Goal: Task Accomplishment & Management: Manage account settings

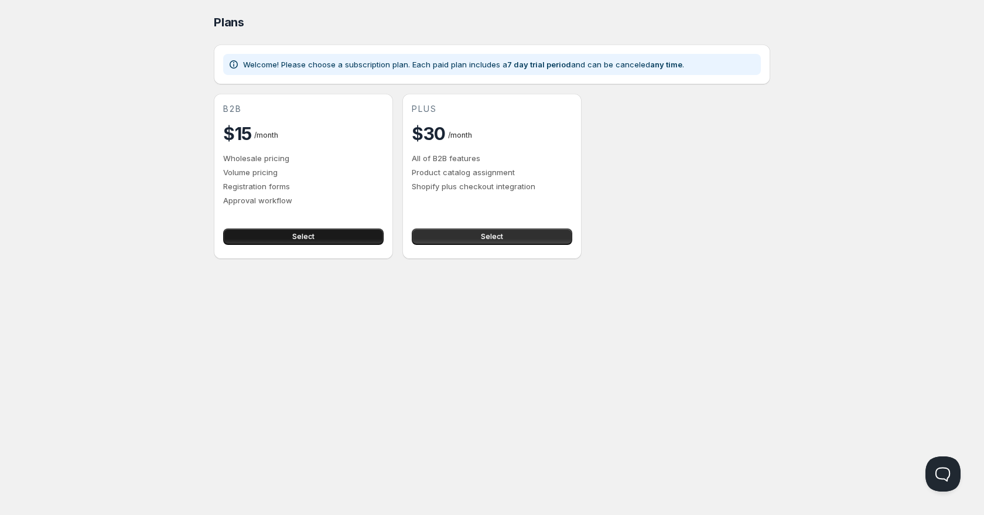
click at [359, 243] on button "Select" at bounding box center [303, 236] width 161 height 16
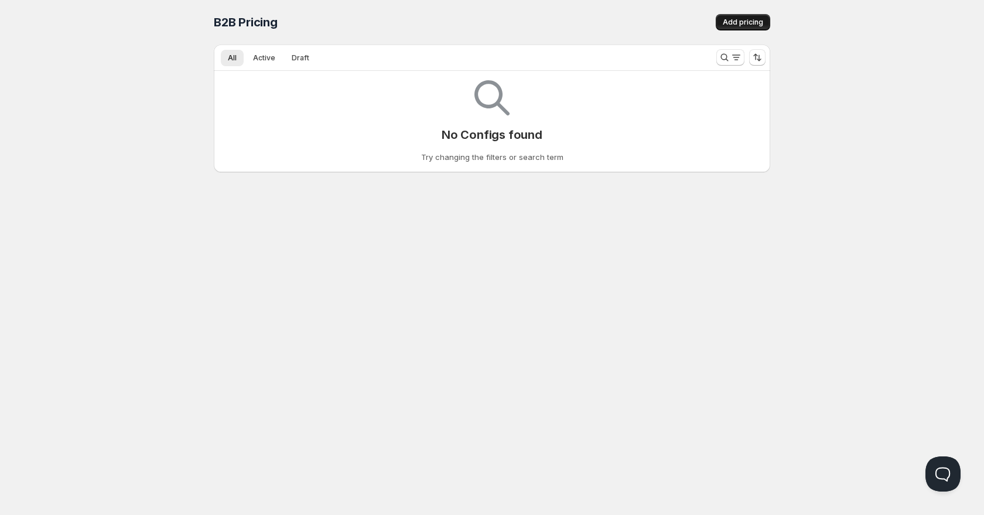
click at [759, 26] on span "Add pricing" at bounding box center [743, 22] width 40 height 9
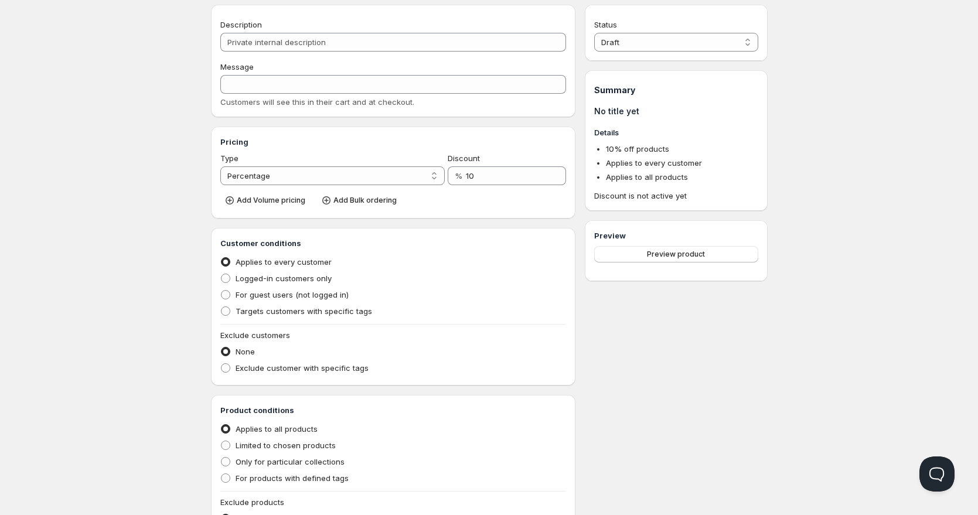
scroll to position [39, 0]
click at [327, 267] on span "Applies to every customer" at bounding box center [283, 262] width 96 height 9
click at [221, 258] on input "Applies to every customer" at bounding box center [221, 258] width 1 height 1
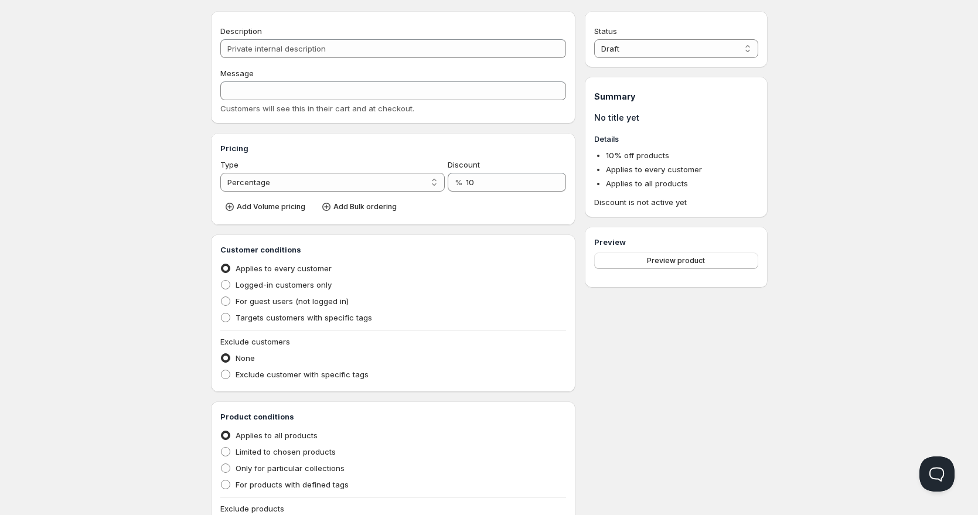
scroll to position [30, 0]
click at [433, 188] on select "Percentage Absolute" at bounding box center [332, 185] width 225 height 19
select select "2"
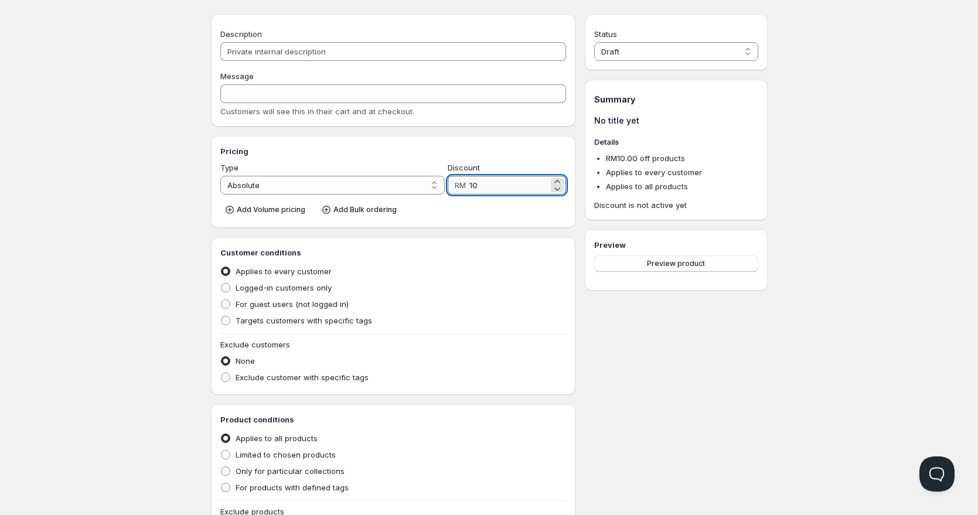
click at [483, 183] on input "10" at bounding box center [508, 185] width 79 height 19
drag, startPoint x: 490, startPoint y: 186, endPoint x: 405, endPoint y: 186, distance: 84.9
click at [405, 186] on div "Type Percentage Absolute Absolute Discount RM 10" at bounding box center [393, 178] width 346 height 33
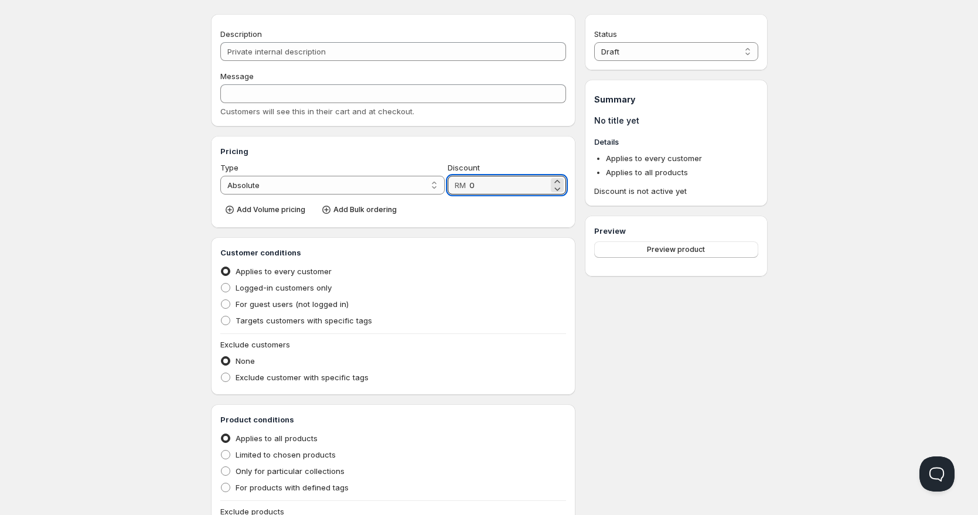
type input "0"
click at [567, 249] on div "Customer conditions Applies to every customer Logged-in customers only For gues…" at bounding box center [393, 316] width 365 height 158
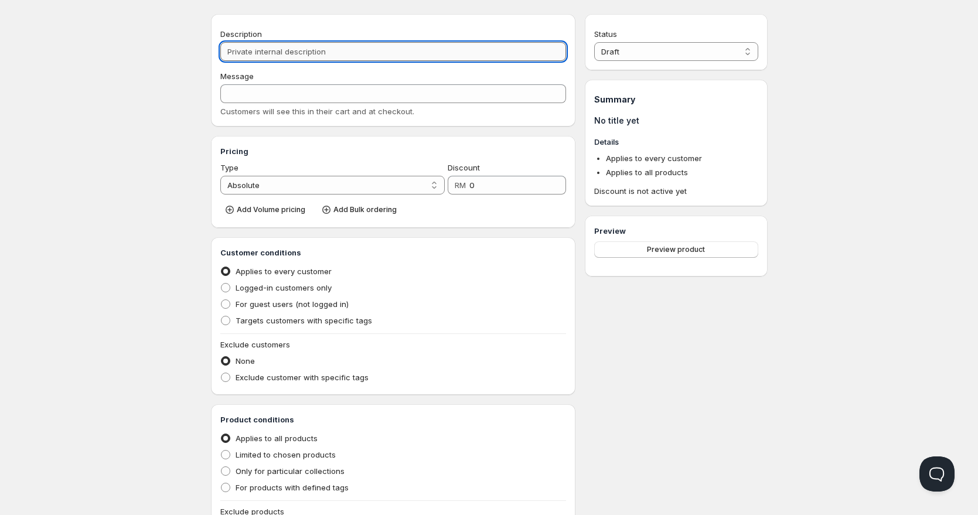
click at [377, 49] on input "Description" at bounding box center [393, 51] width 346 height 19
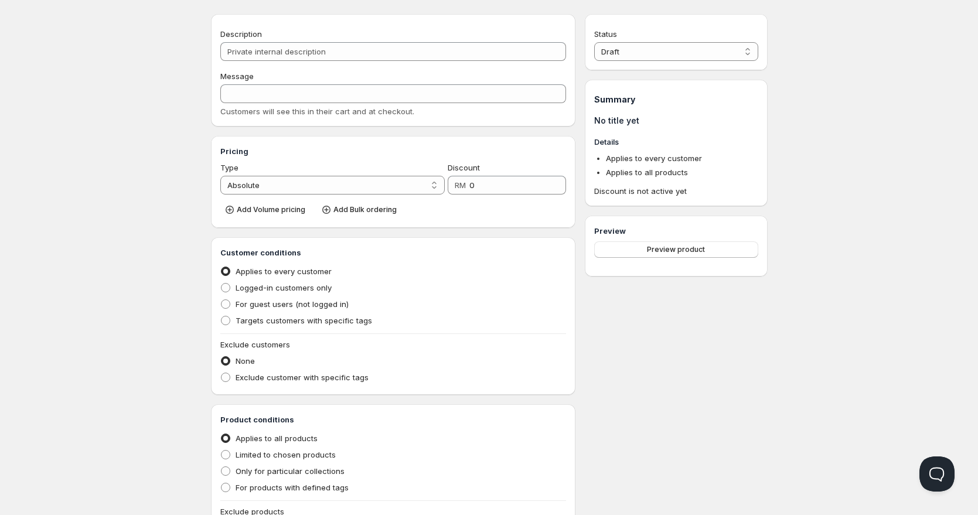
select select "1"
type input "10"
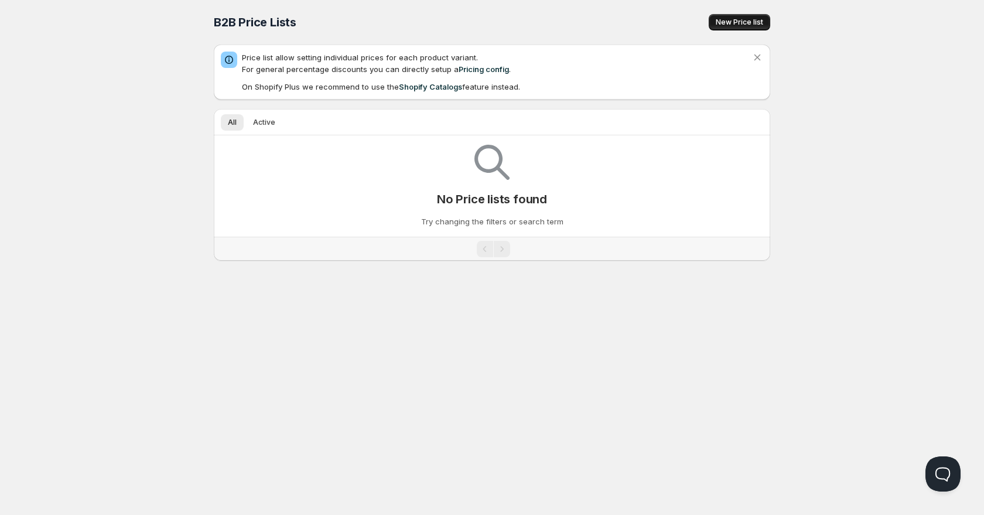
click at [744, 25] on span "New Price list" at bounding box center [739, 22] width 47 height 9
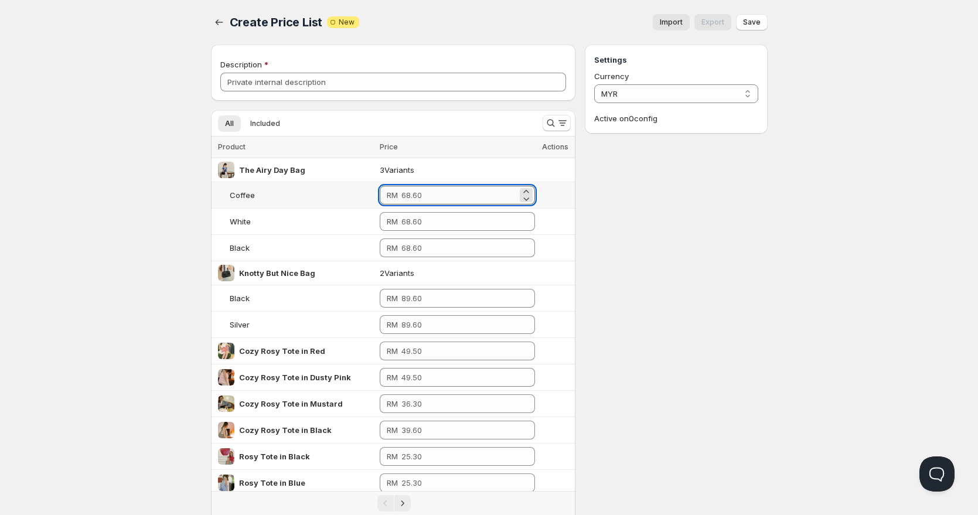
click at [424, 202] on input "number" at bounding box center [459, 195] width 116 height 19
type input "-10"
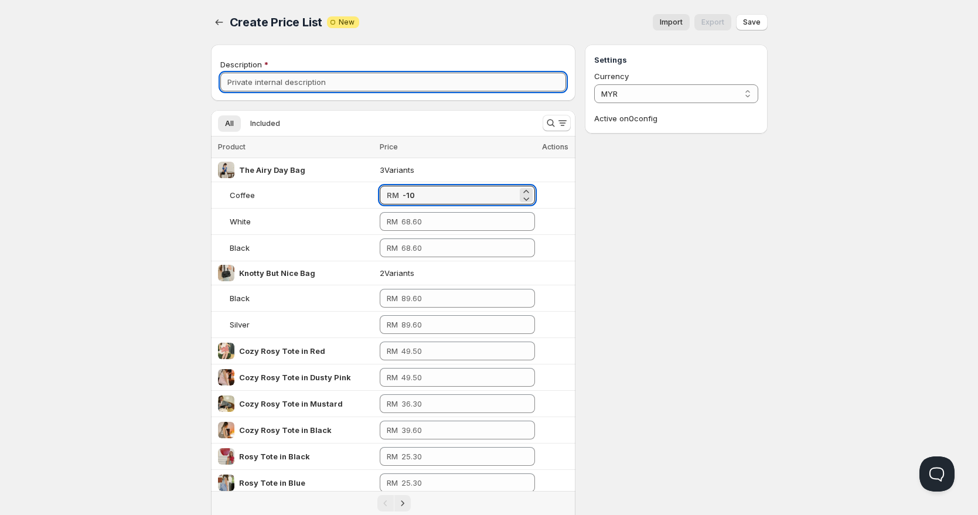
click at [419, 80] on input "Description" at bounding box center [393, 82] width 346 height 19
type input "member"
click at [163, 271] on div "Home Pricing Price lists Forms Submissions Settings Features Plans Create Price…" at bounding box center [489, 464] width 978 height 928
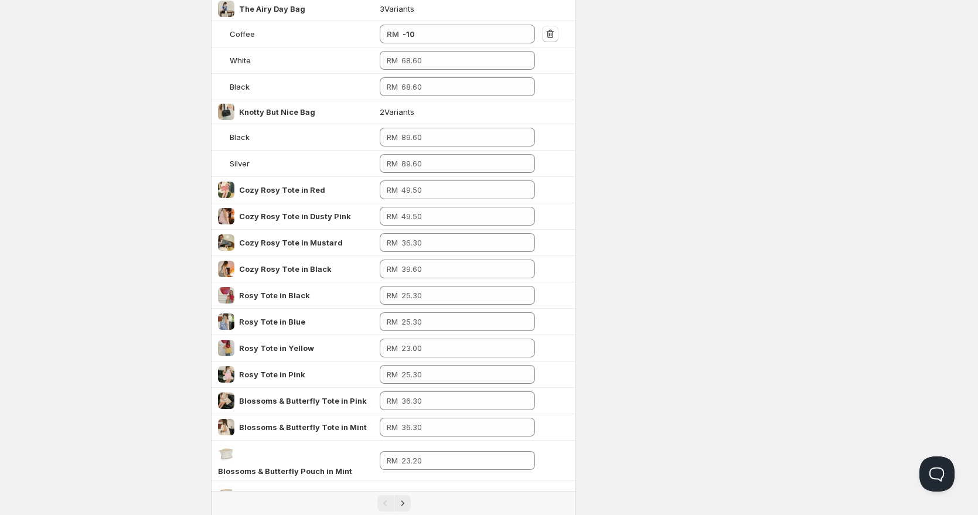
scroll to position [385, 0]
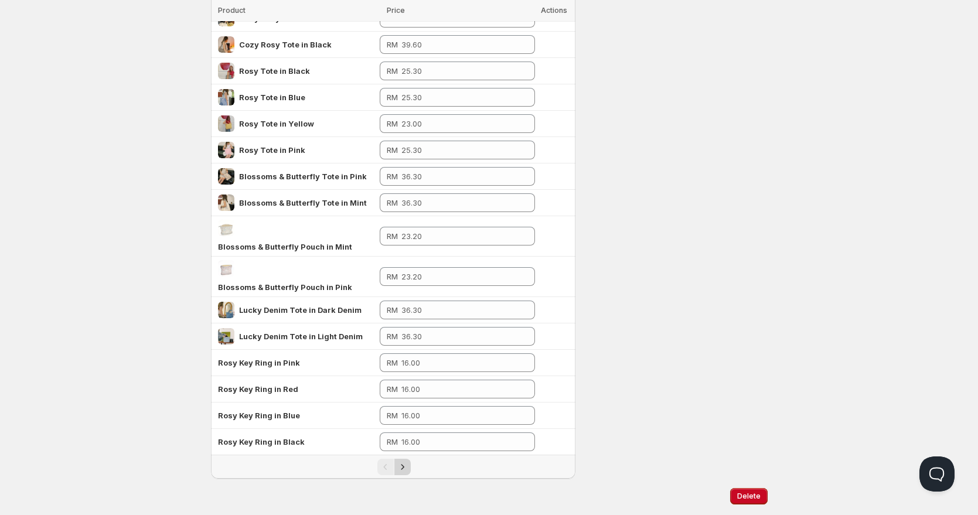
click at [404, 461] on icon "Next" at bounding box center [403, 467] width 12 height 12
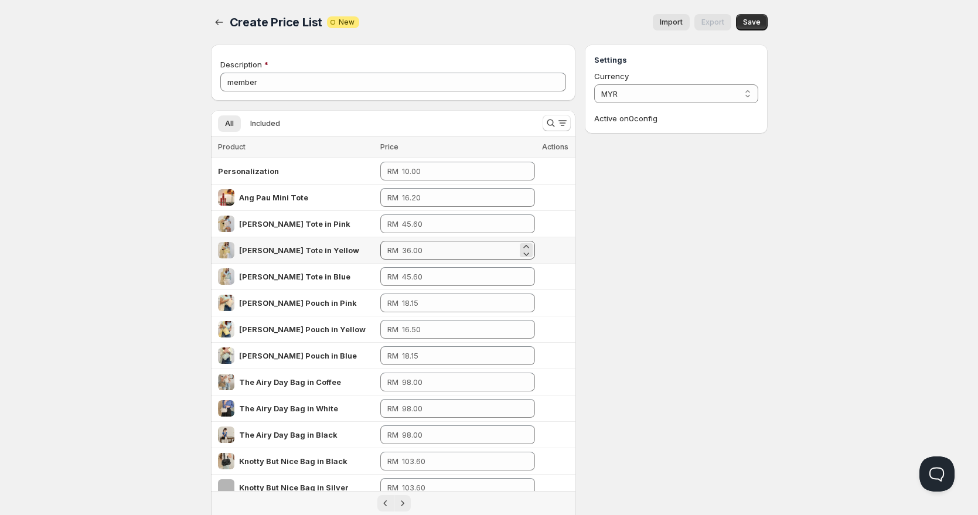
scroll to position [258, 0]
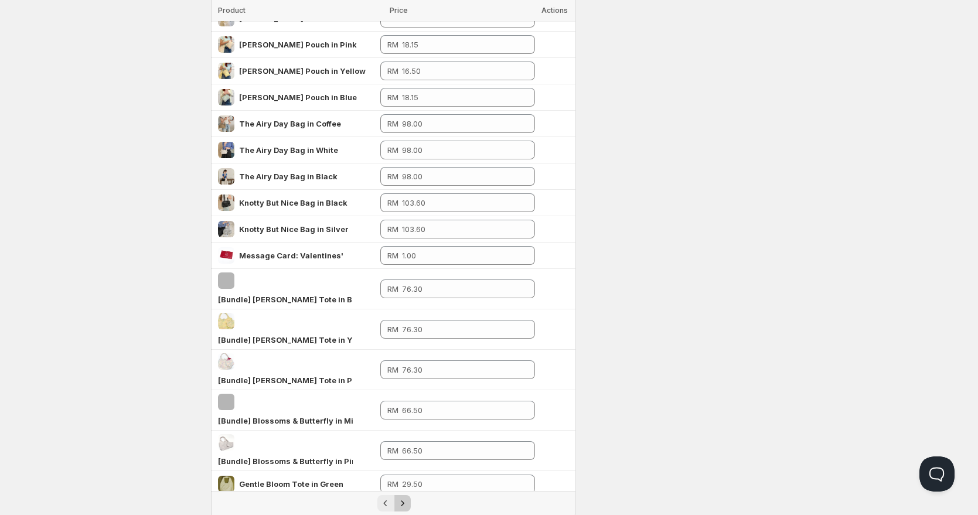
click at [402, 497] on icon "Next" at bounding box center [403, 503] width 12 height 12
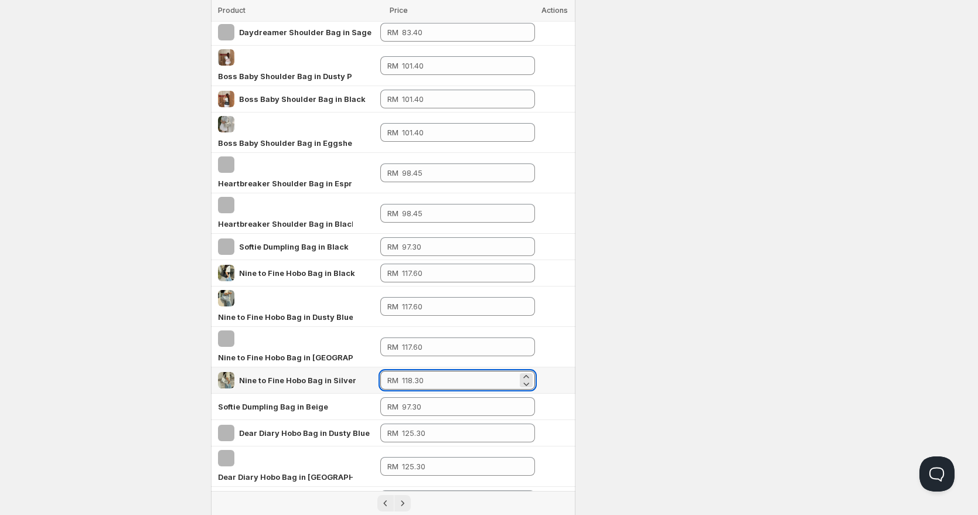
click at [438, 371] on input "number" at bounding box center [459, 380] width 115 height 19
type input "100"
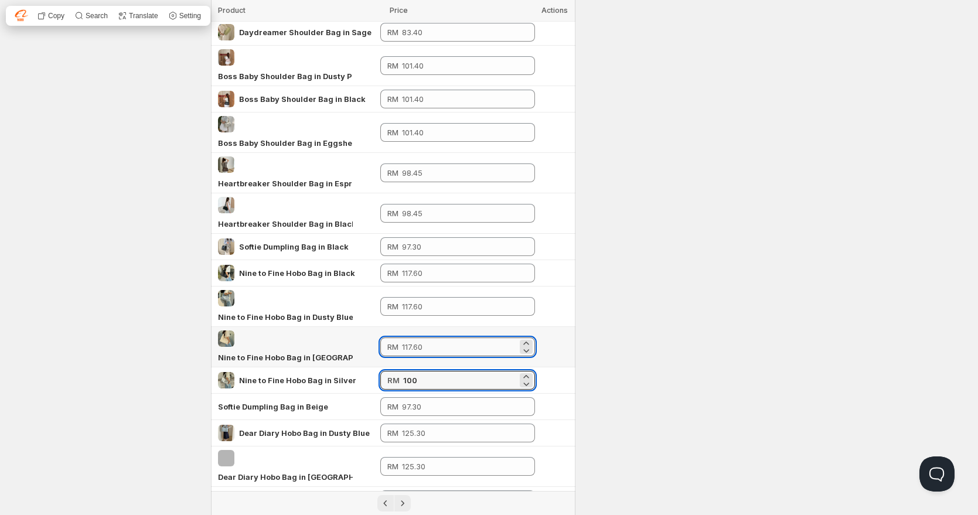
click at [433, 337] on input "number" at bounding box center [460, 346] width 116 height 19
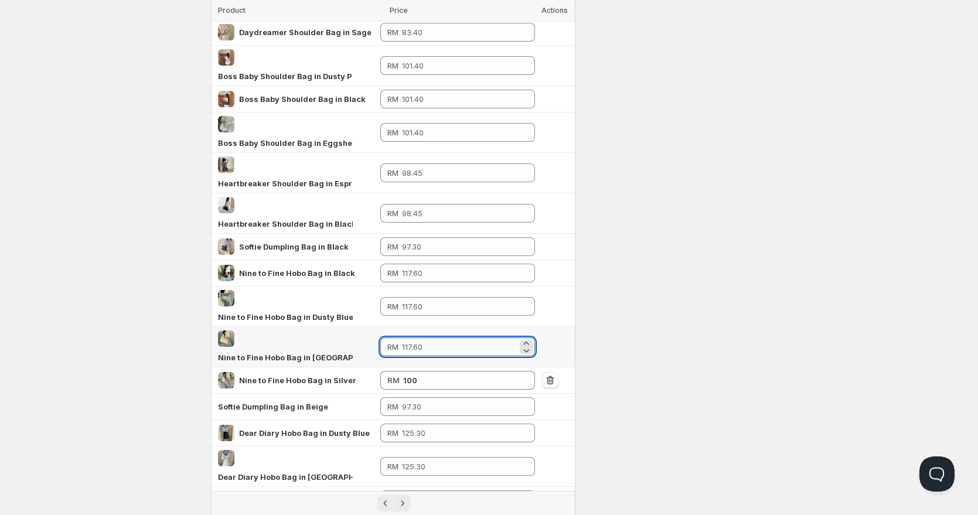
paste input "100"
type input "100"
click at [425, 297] on input "number" at bounding box center [460, 306] width 116 height 19
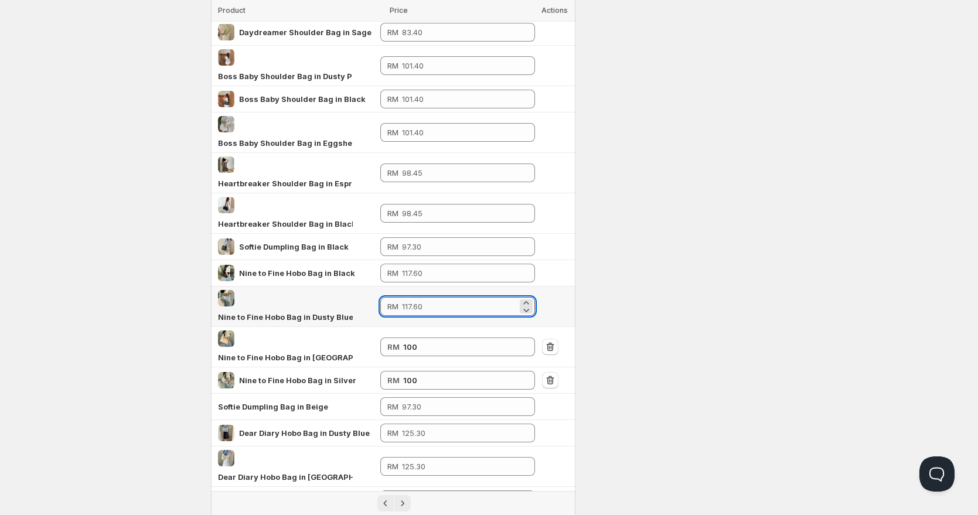
paste input "100"
type input "100"
click at [426, 264] on input "number" at bounding box center [460, 273] width 116 height 19
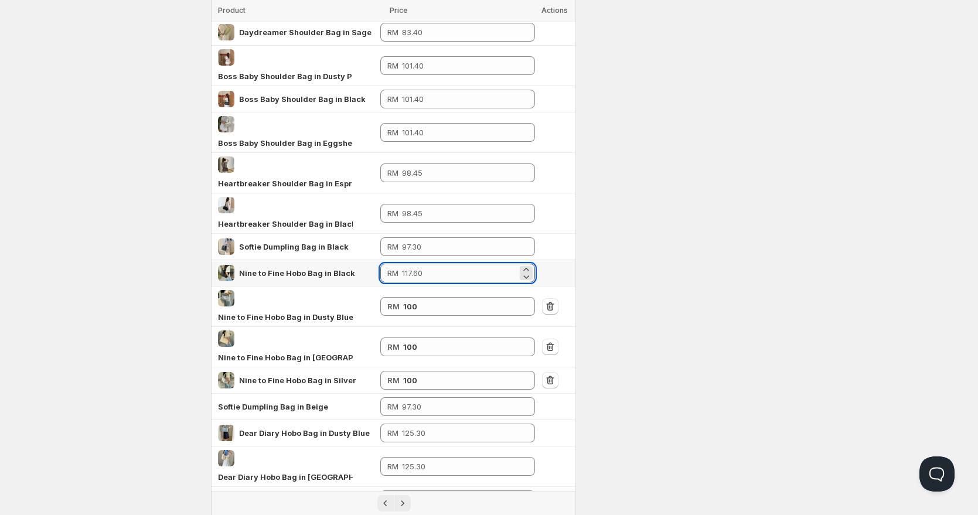
paste input "100"
type input "100"
click at [725, 183] on div "Settings Currency MYR MYR Active on 0 config" at bounding box center [676, 174] width 182 height 777
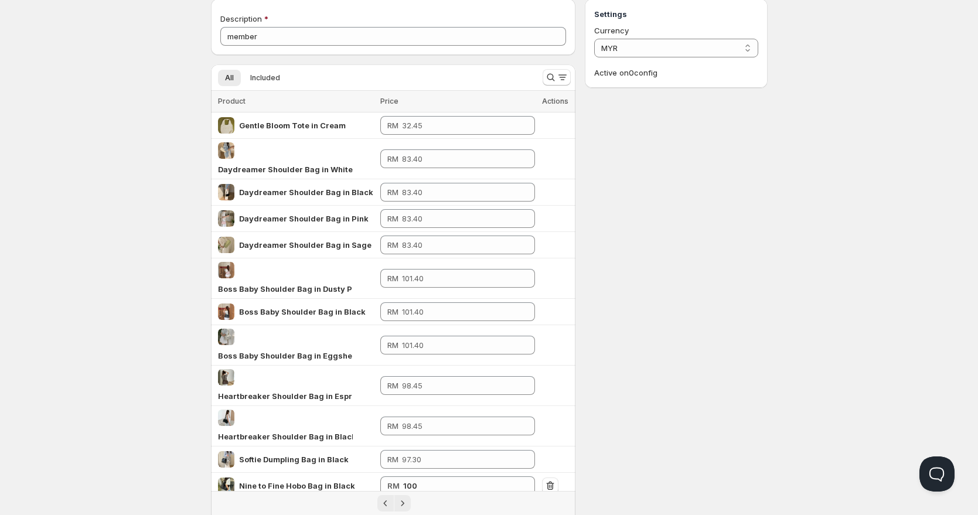
scroll to position [0, 0]
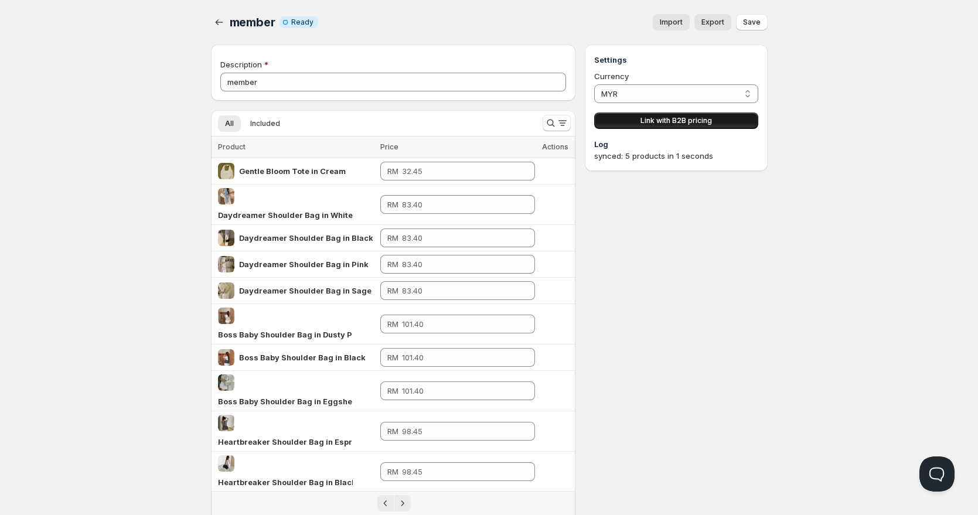
click at [719, 118] on button "Link with B2B pricing" at bounding box center [675, 120] width 163 height 16
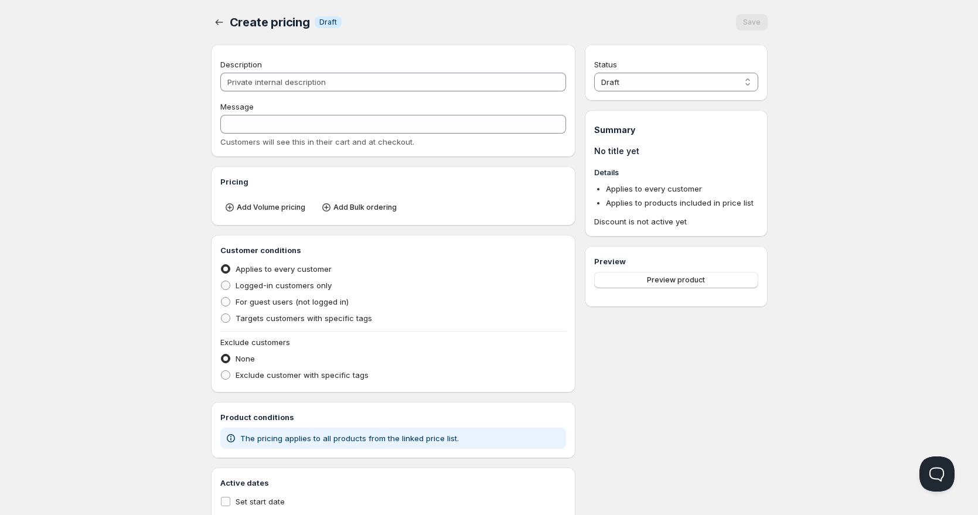
type input "PL member"
type input "PL_MEMBER"
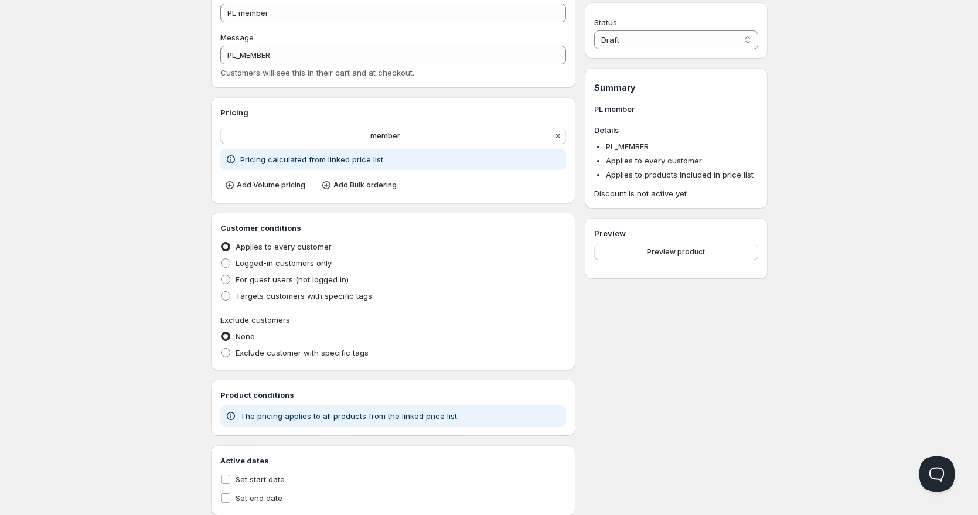
scroll to position [93, 0]
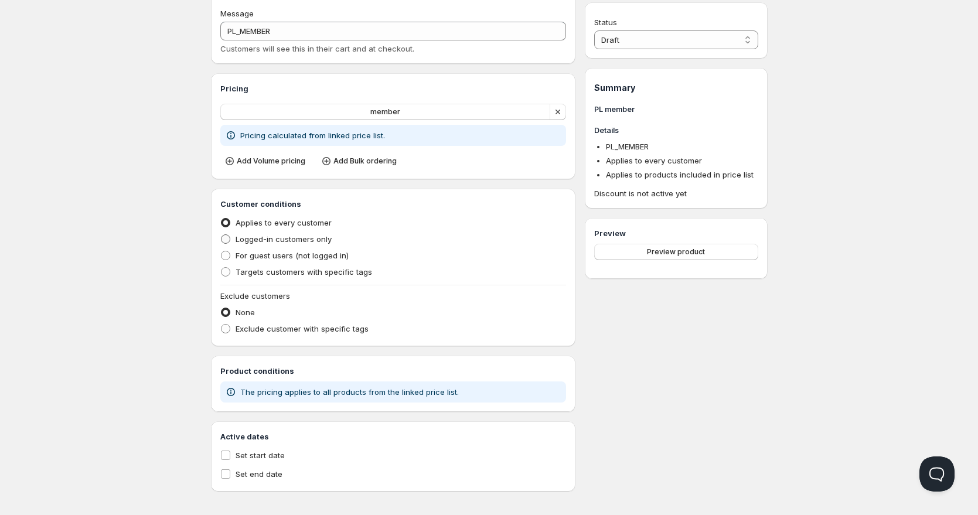
click at [295, 240] on span "Logged-in customers only" at bounding box center [283, 238] width 96 height 9
click at [221, 235] on input "Logged-in customers only" at bounding box center [221, 234] width 1 height 1
radio input "true"
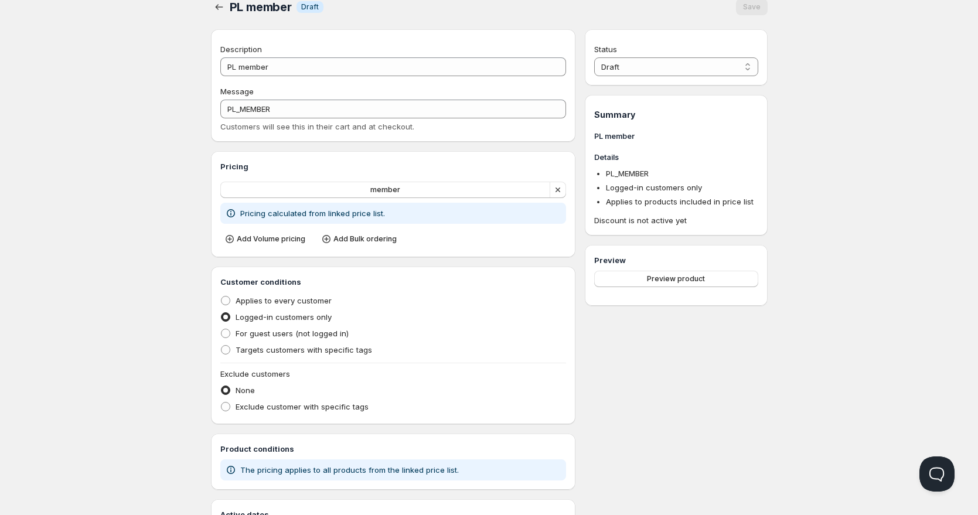
scroll to position [0, 0]
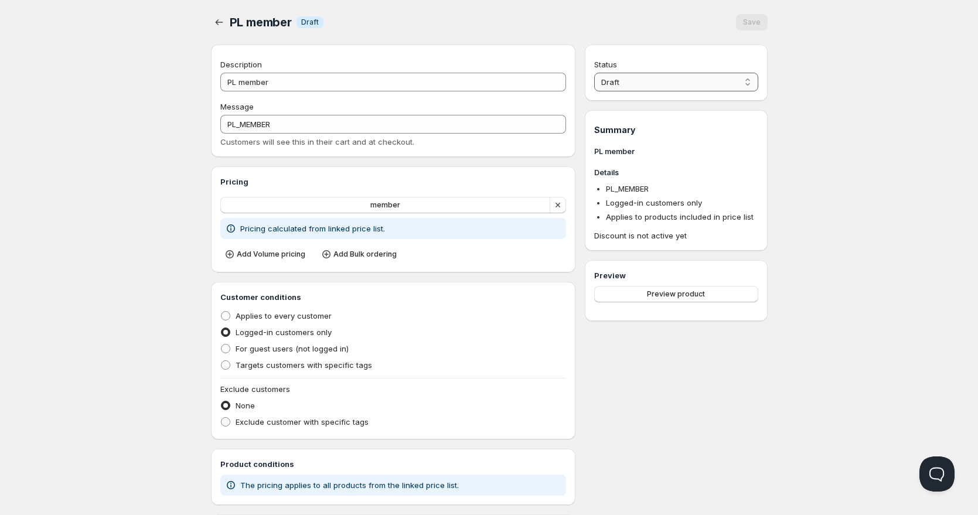
click at [647, 76] on select "Draft Active" at bounding box center [675, 82] width 163 height 19
select select "1"
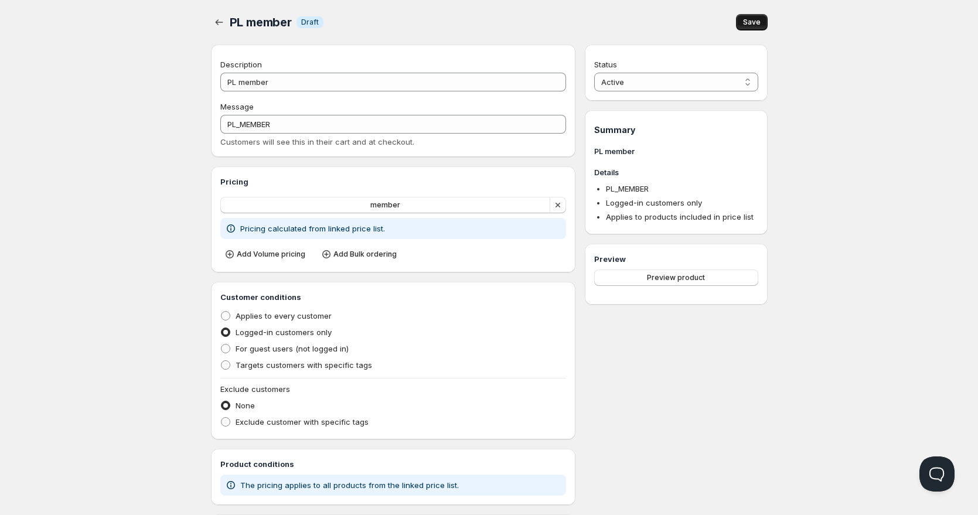
click at [751, 22] on span "Save" at bounding box center [752, 22] width 18 height 9
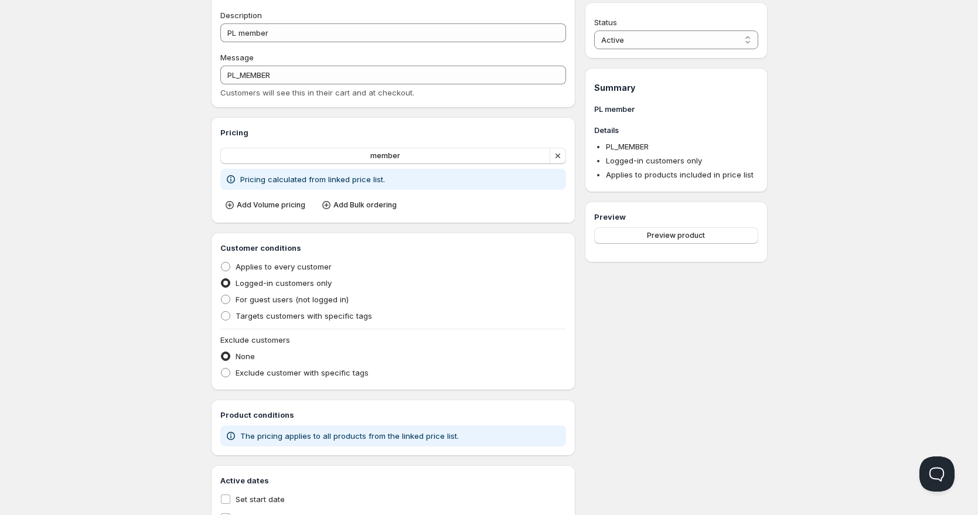
scroll to position [99, 0]
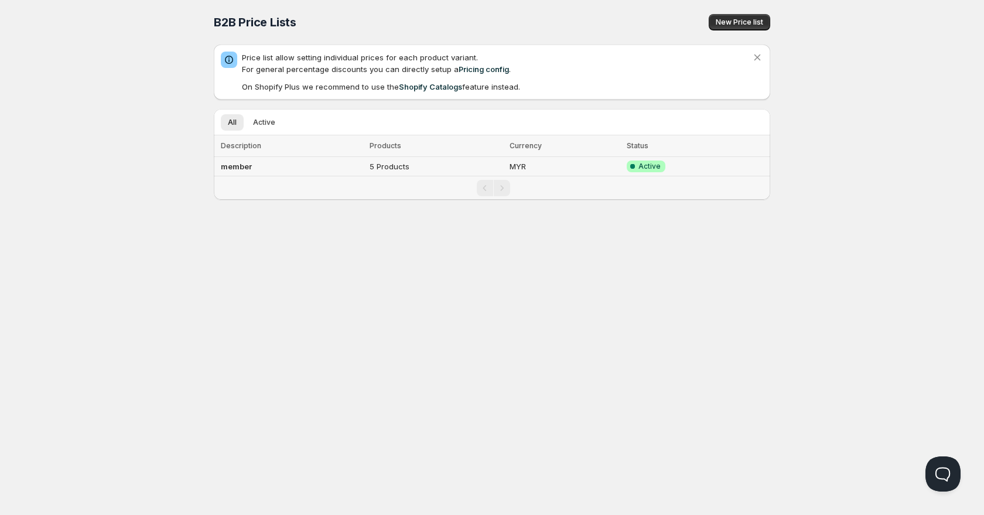
click at [549, 170] on td "MYR" at bounding box center [564, 166] width 117 height 19
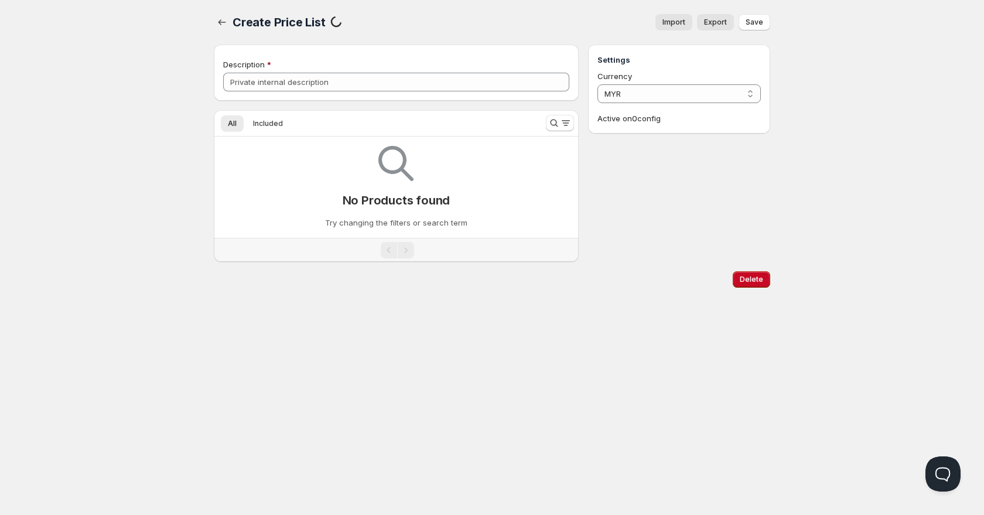
type input "member"
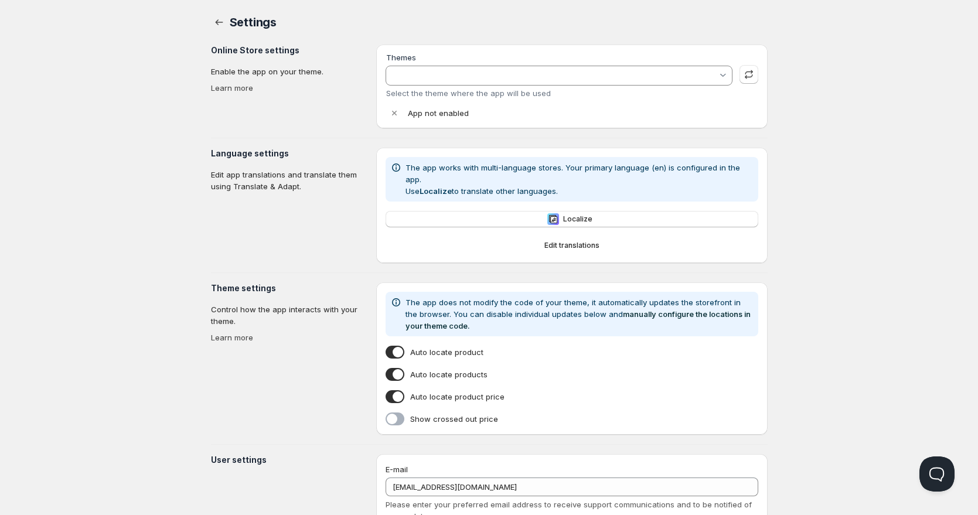
type input "Too Gentle 2.0"
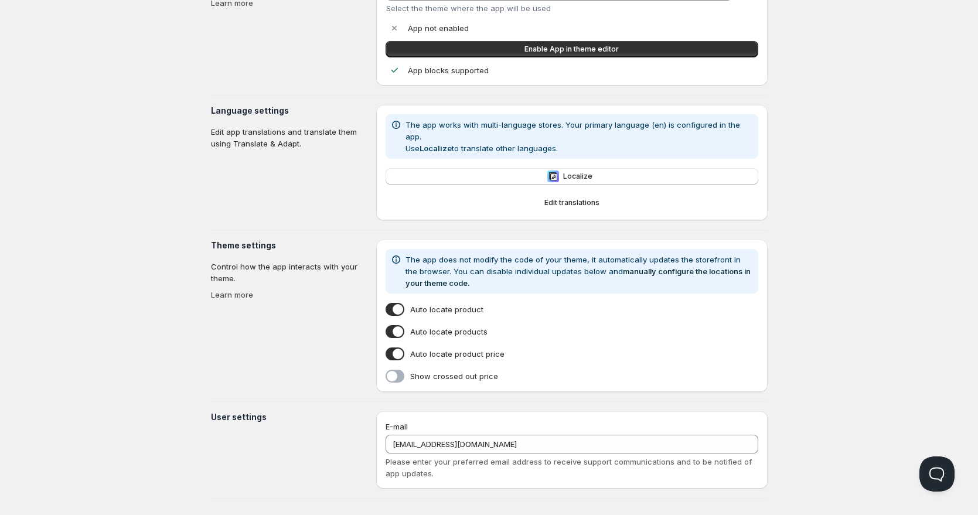
scroll to position [86, 0]
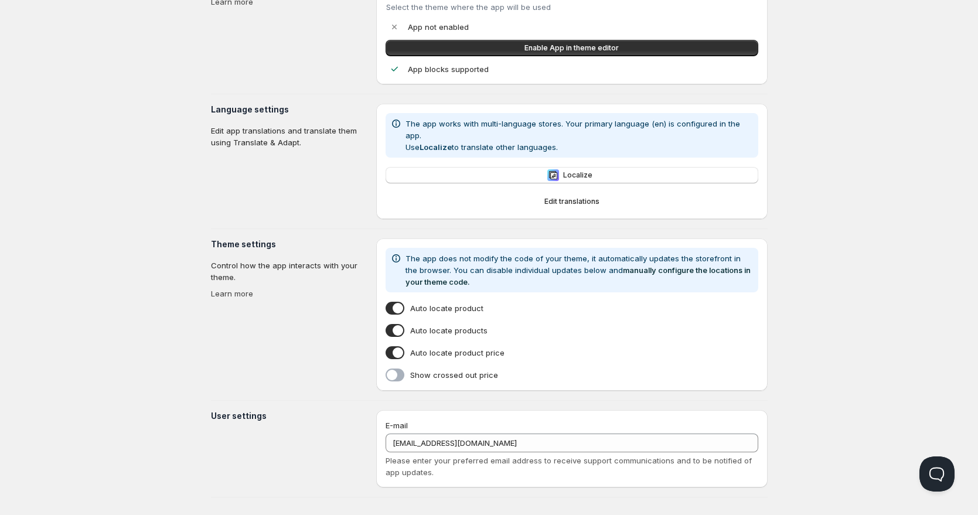
click at [394, 368] on span at bounding box center [394, 374] width 19 height 13
click at [388, 377] on input "Show crossed out price" at bounding box center [388, 377] width 0 height 0
click at [494, 384] on div "Online Store settings Enable the app on your theme. Learn more Themes Too Gentl…" at bounding box center [489, 227] width 556 height 539
click at [305, 413] on section "User settings" at bounding box center [289, 448] width 156 height 77
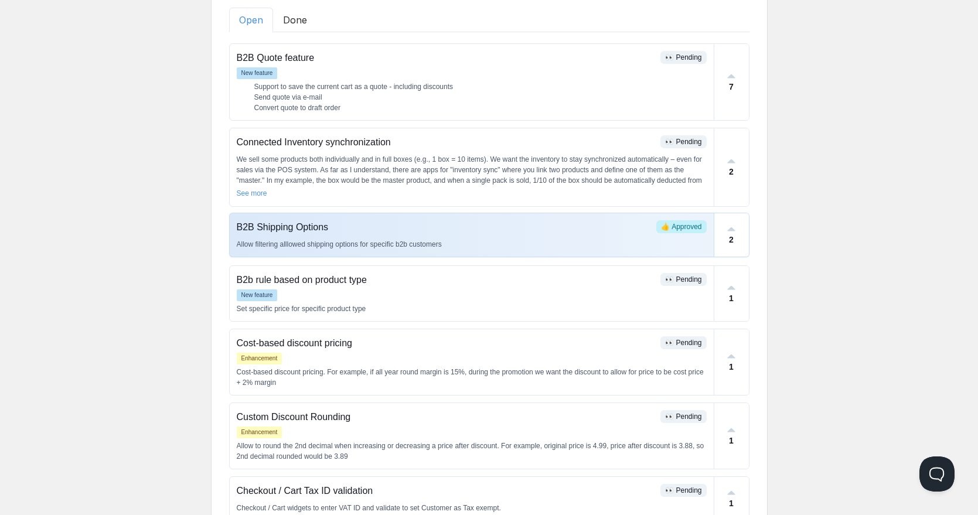
scroll to position [120, 0]
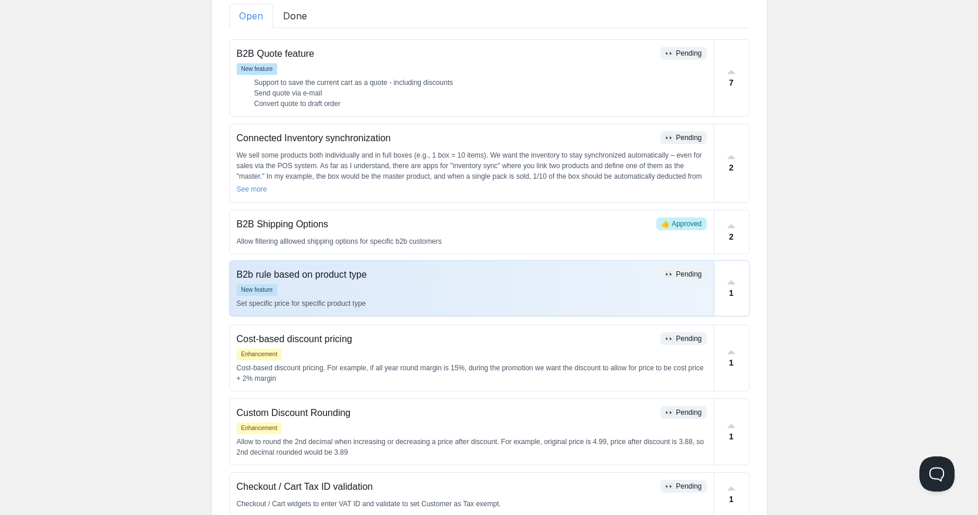
click at [476, 289] on div "New feature" at bounding box center [472, 290] width 470 height 12
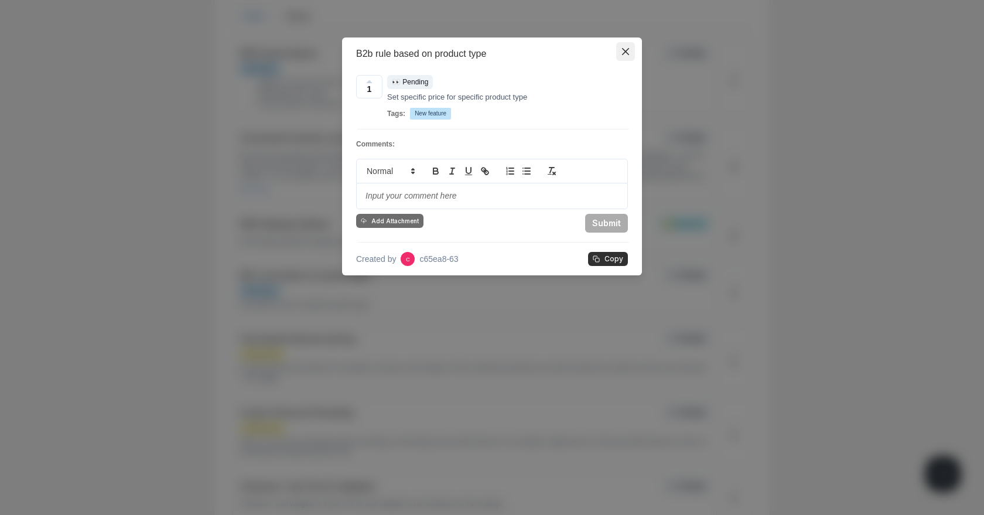
click at [627, 54] on icon "Close" at bounding box center [625, 51] width 7 height 7
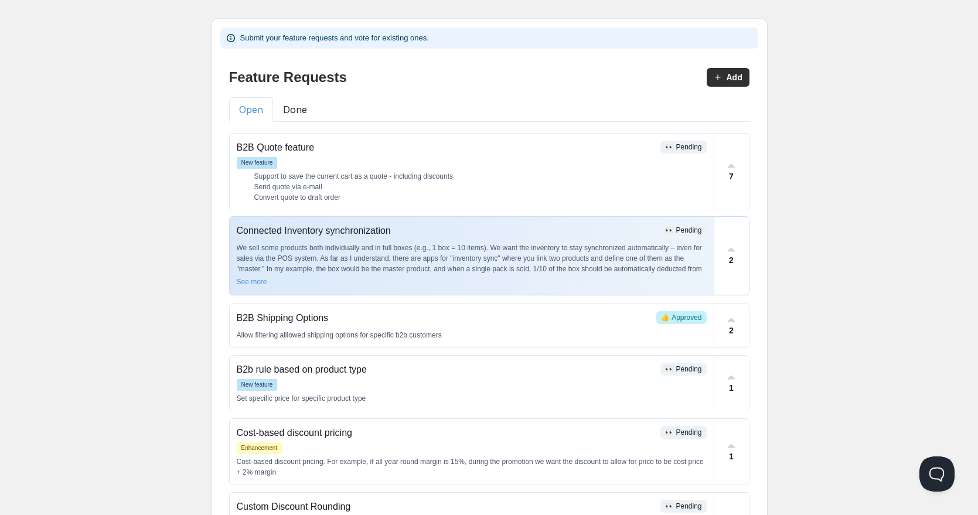
scroll to position [0, 0]
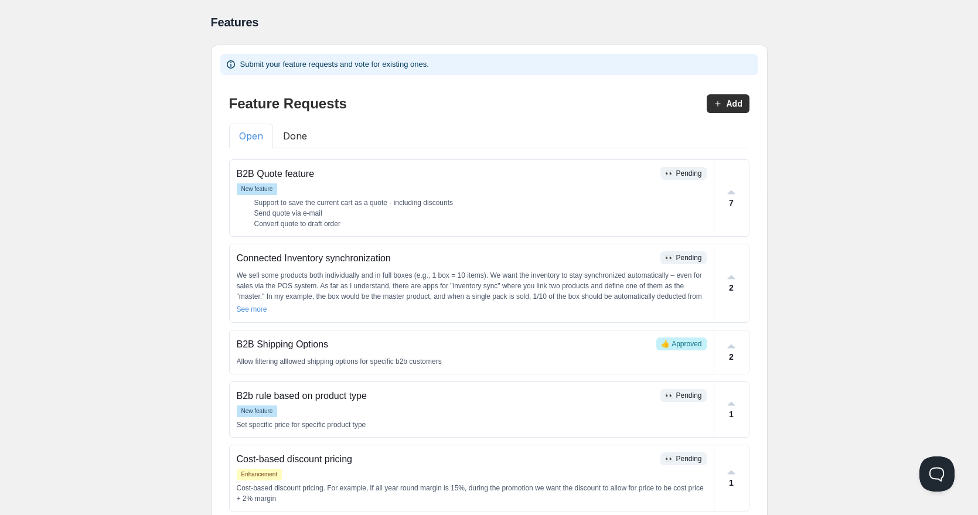
click at [313, 136] on button "Done" at bounding box center [295, 136] width 44 height 25
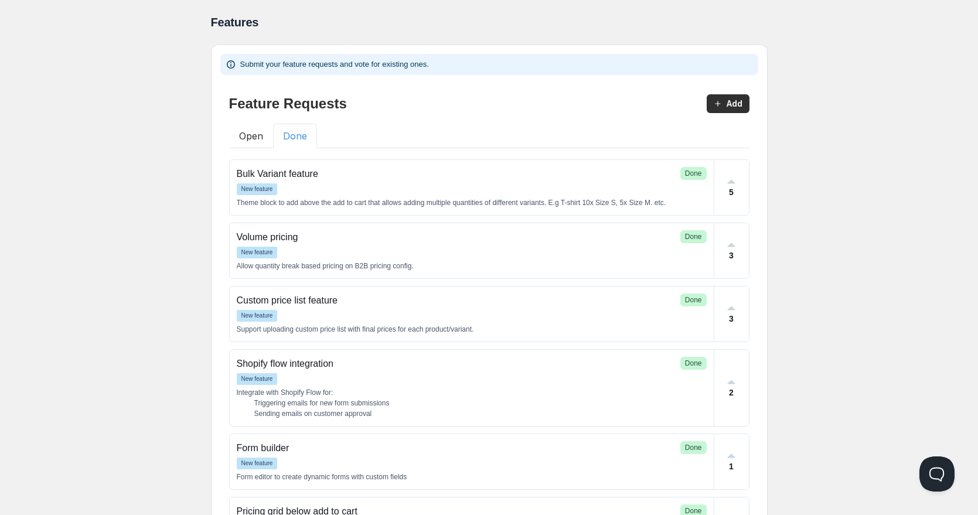
click at [262, 136] on button "Open" at bounding box center [251, 136] width 44 height 25
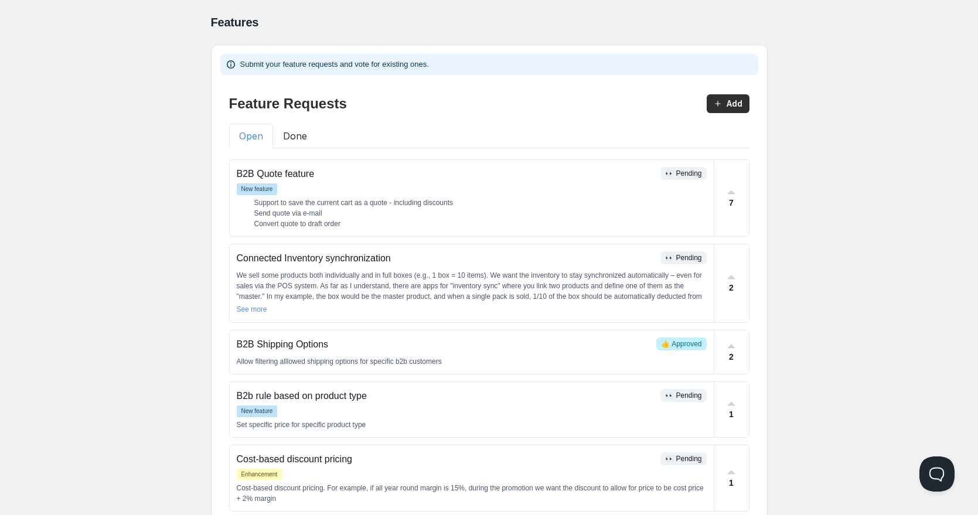
click at [298, 132] on button "Done" at bounding box center [295, 136] width 44 height 25
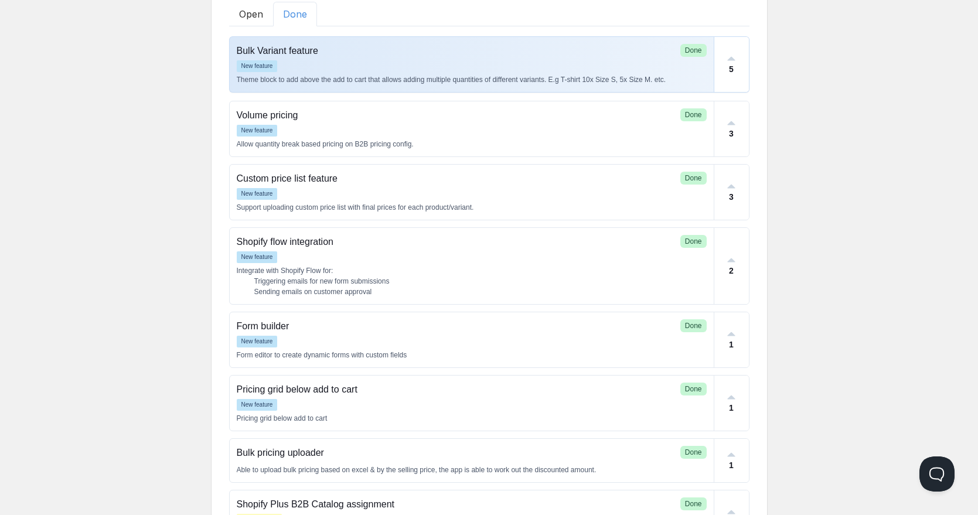
scroll to position [123, 0]
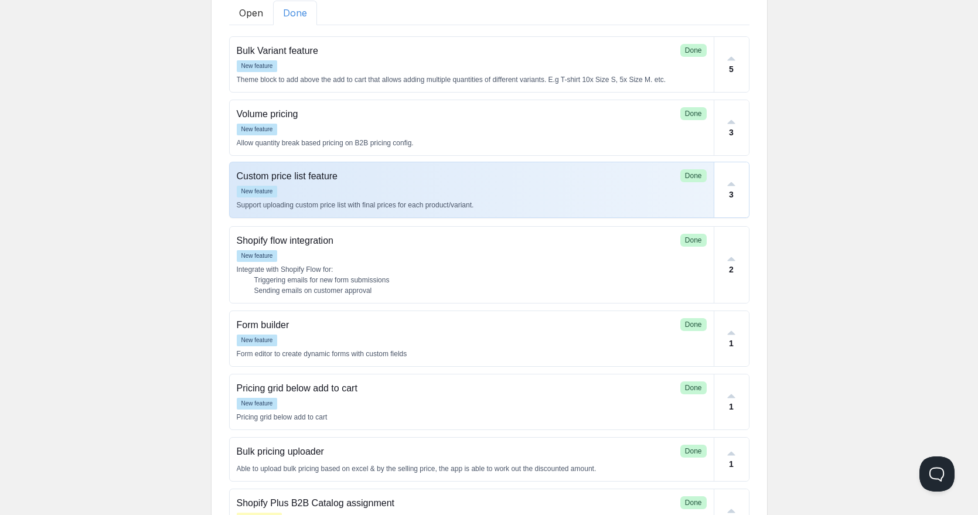
click at [497, 186] on div "New feature" at bounding box center [472, 192] width 470 height 12
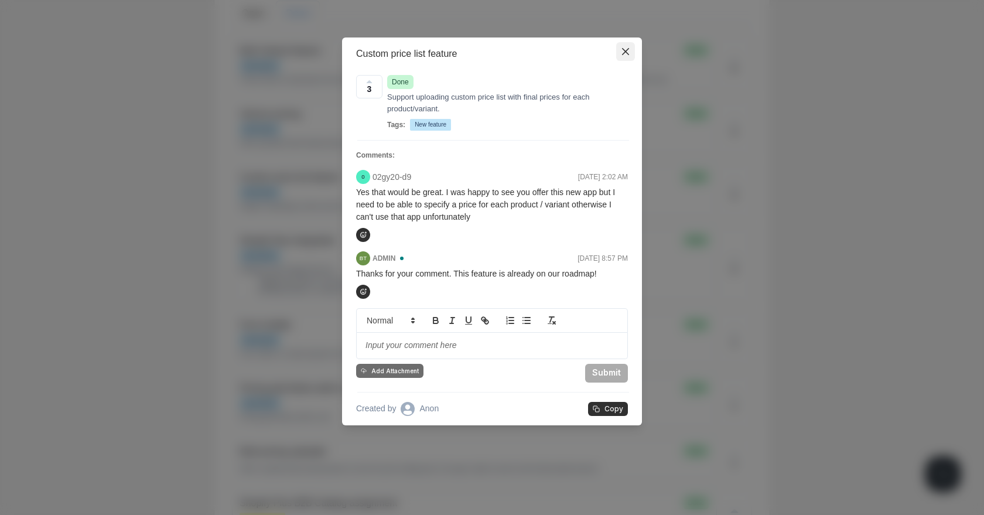
click at [623, 51] on icon "Close" at bounding box center [625, 51] width 7 height 7
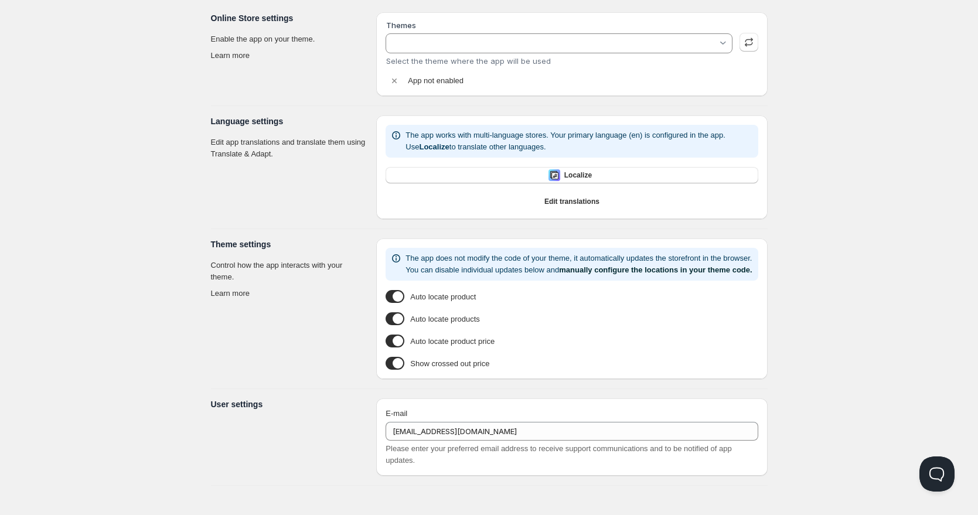
type input "Too Gentle 2.0"
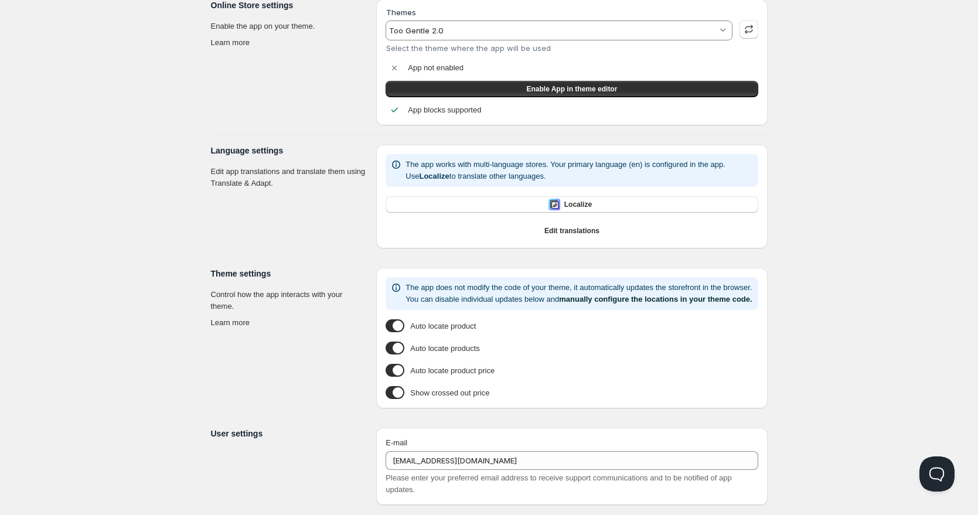
scroll to position [87, 0]
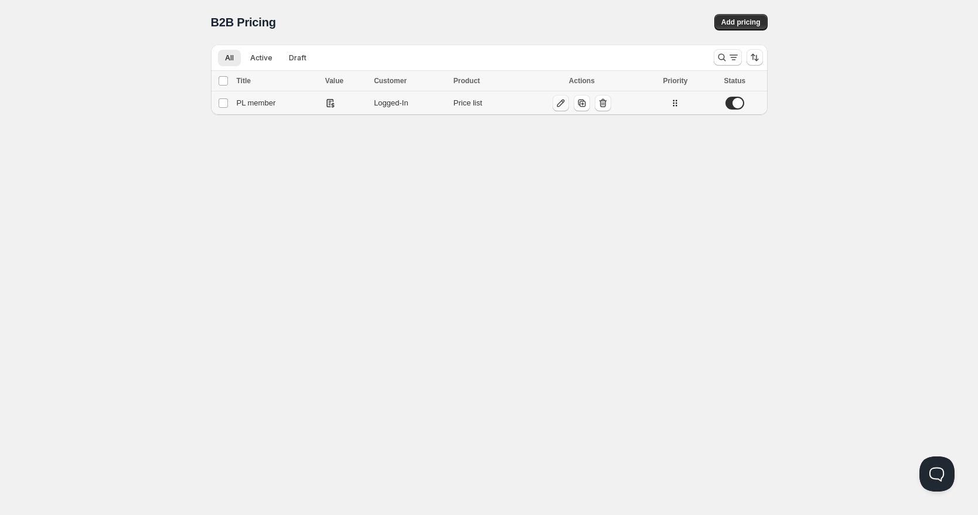
click at [561, 100] on icon "button" at bounding box center [561, 103] width 12 height 12
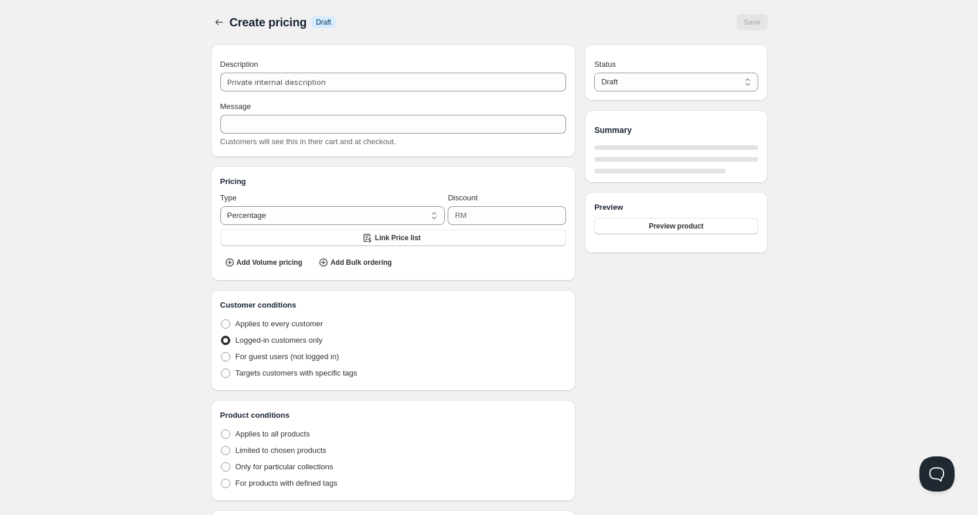
type input "PL member"
type input "PL_MEMBER"
radio input "true"
select select "1"
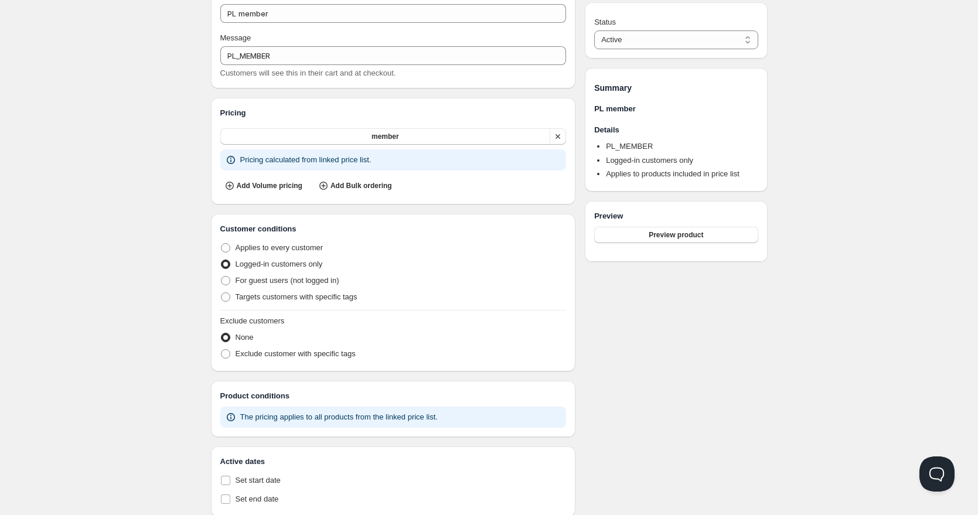
scroll to position [73, 0]
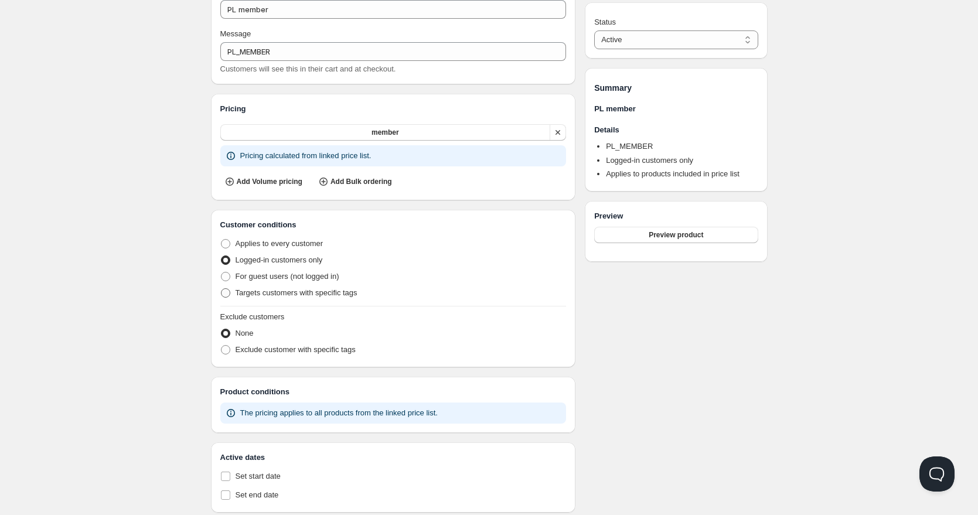
click at [288, 299] on span "Targets customers with specific tags" at bounding box center [296, 293] width 122 height 12
click at [221, 289] on input "Targets customers with specific tags" at bounding box center [221, 288] width 1 height 1
radio input "true"
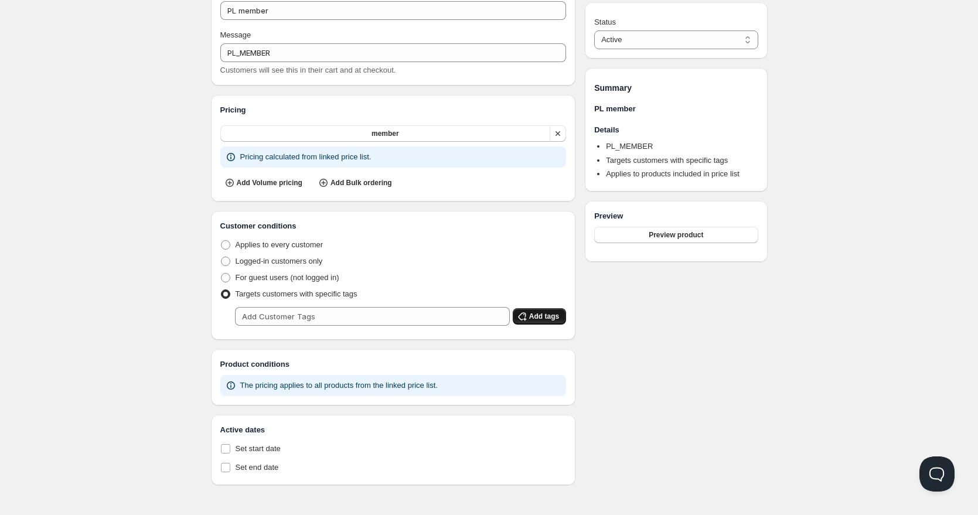
click at [527, 320] on icon "button" at bounding box center [522, 316] width 12 height 12
click at [535, 315] on span "Add tags" at bounding box center [544, 316] width 30 height 9
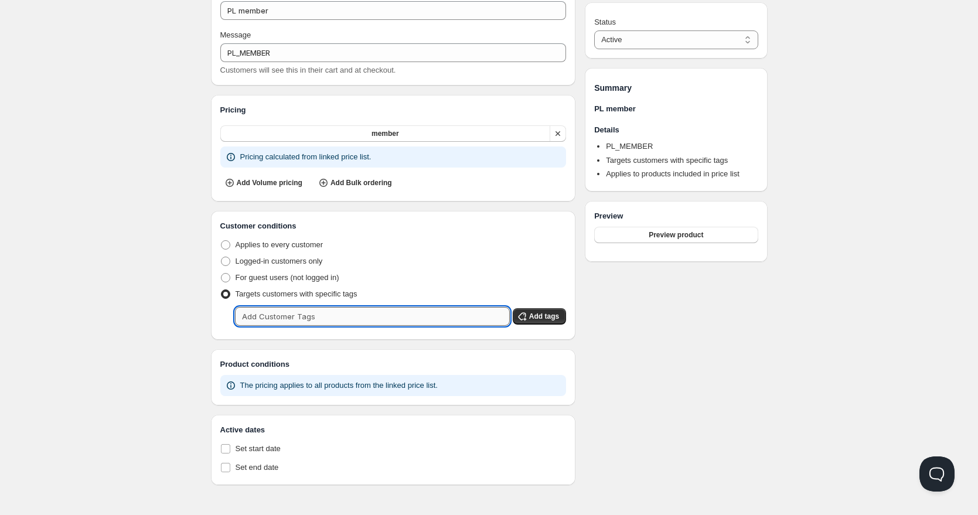
click at [433, 314] on input "text" at bounding box center [372, 316] width 275 height 19
type input "Member"
click at [700, 323] on div "Status Active Draft Active Summary PL member Details PL_MEMBER Targets customer…" at bounding box center [676, 229] width 182 height 512
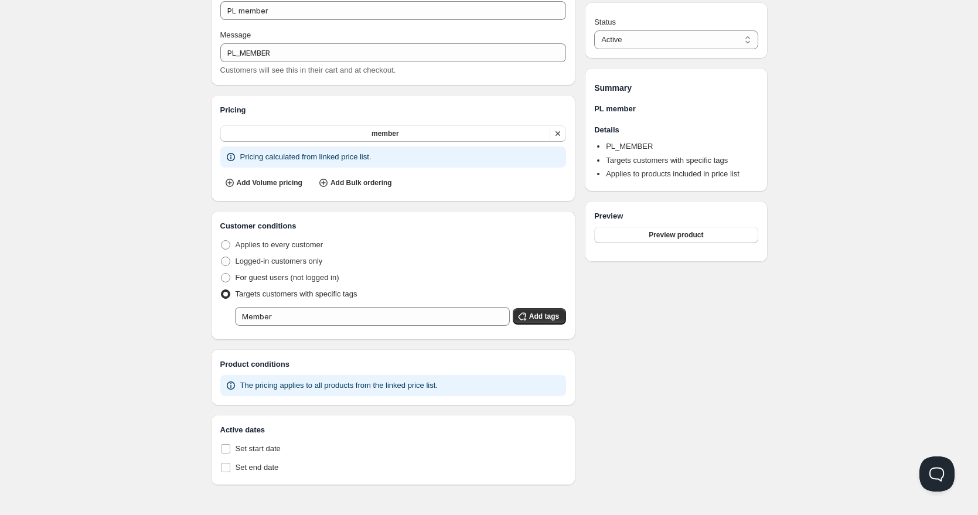
scroll to position [74, 0]
click at [278, 258] on span "Logged-in customers only" at bounding box center [278, 261] width 87 height 9
click at [221, 257] on input "Logged-in customers only" at bounding box center [221, 257] width 1 height 1
radio input "true"
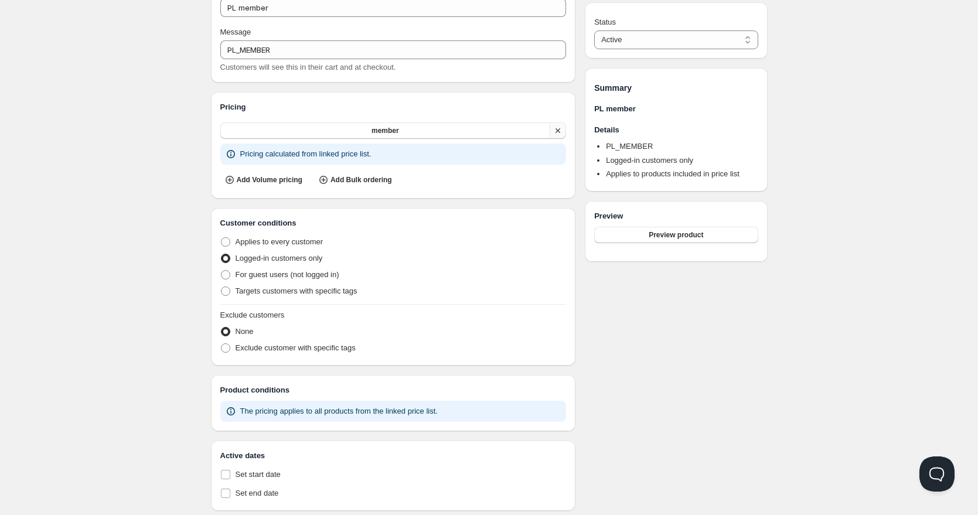
click at [559, 134] on icon "button" at bounding box center [558, 131] width 12 height 12
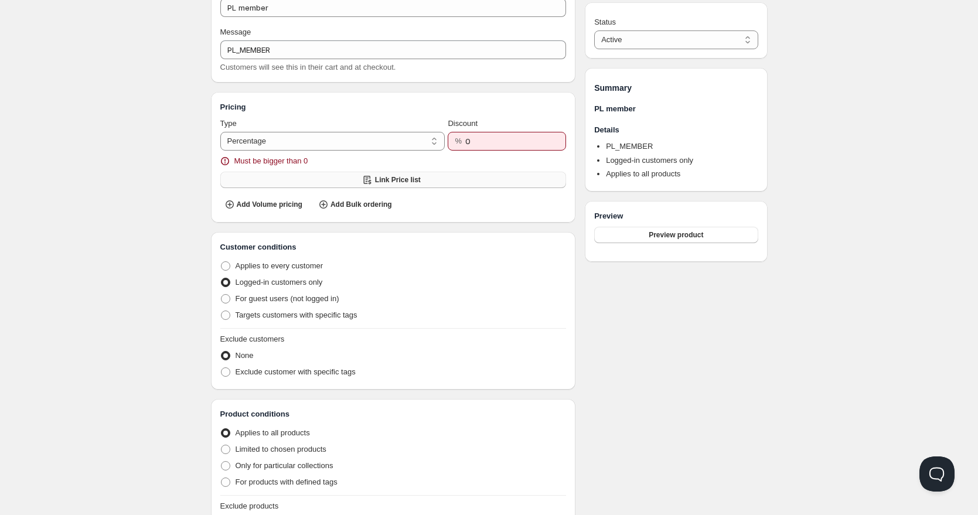
click at [392, 177] on span "Link Price list" at bounding box center [398, 179] width 46 height 9
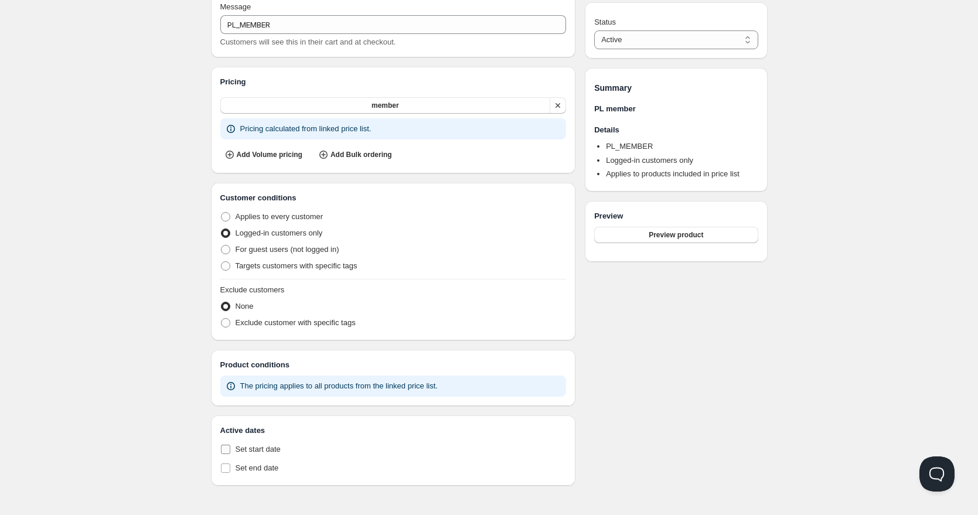
scroll to position [104, 0]
click at [685, 233] on span "Preview product" at bounding box center [675, 234] width 54 height 9
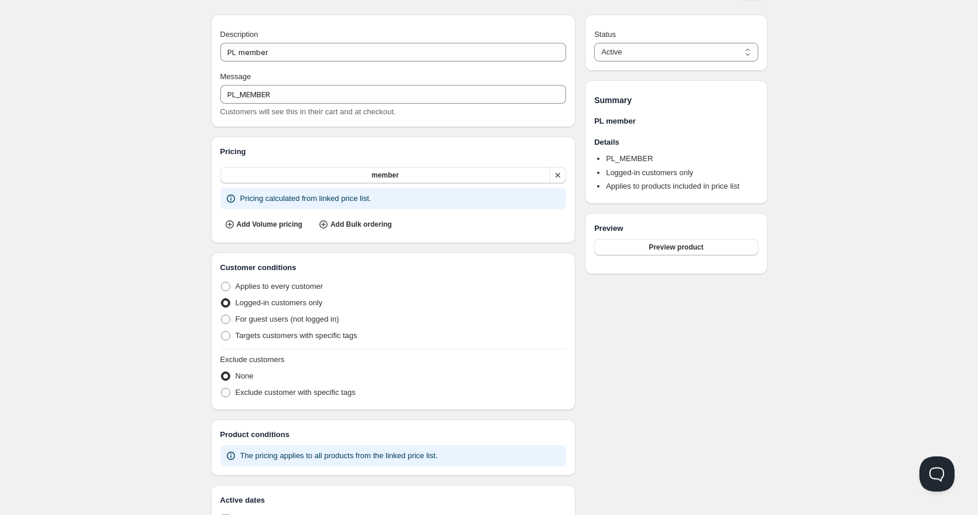
scroll to position [0, 0]
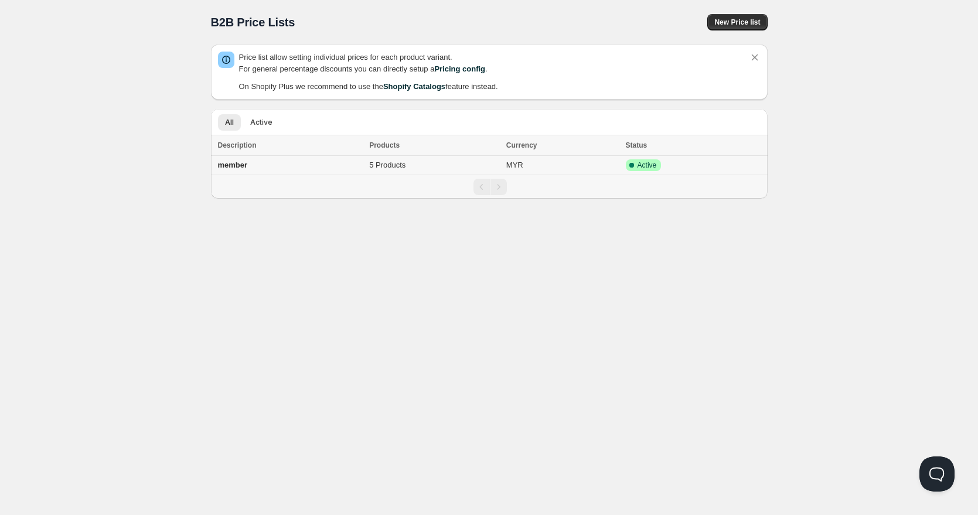
click at [521, 162] on td "MYR" at bounding box center [562, 165] width 119 height 19
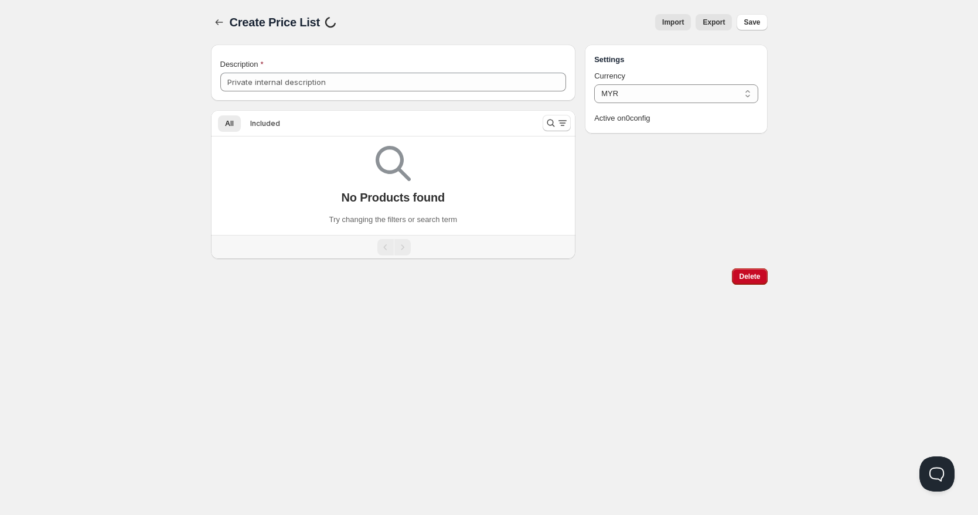
type input "member"
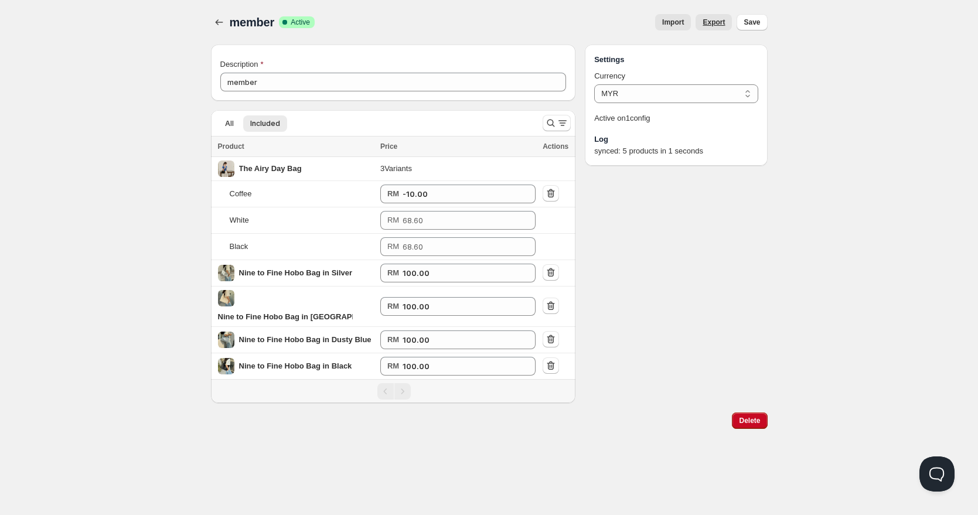
click at [713, 18] on span "Export" at bounding box center [713, 22] width 22 height 9
click at [547, 192] on icon "button" at bounding box center [551, 193] width 8 height 9
click at [736, 166] on div "Settings Currency MYR MYR Active on 1 config Log synced: 5 products in 1 seconds" at bounding box center [676, 105] width 182 height 121
type input "-10.00"
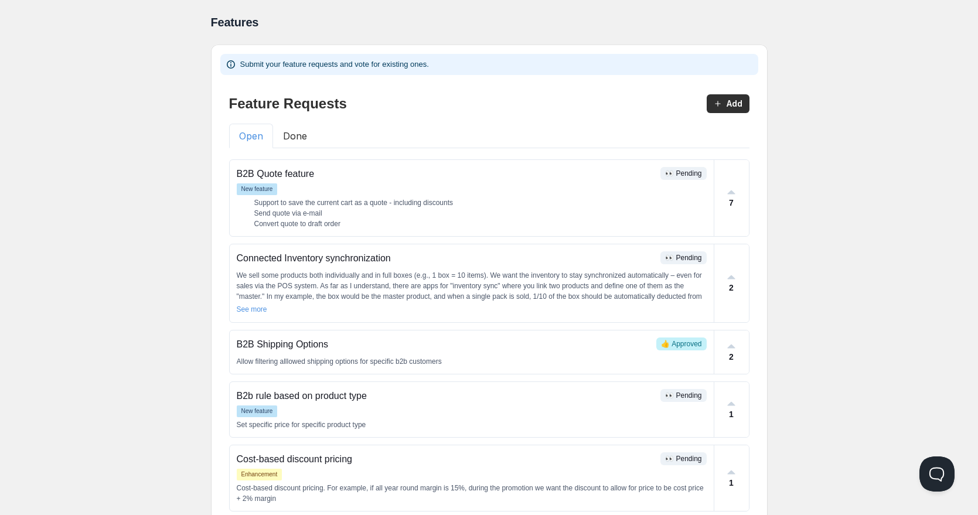
click at [742, 100] on button "Add" at bounding box center [727, 103] width 43 height 19
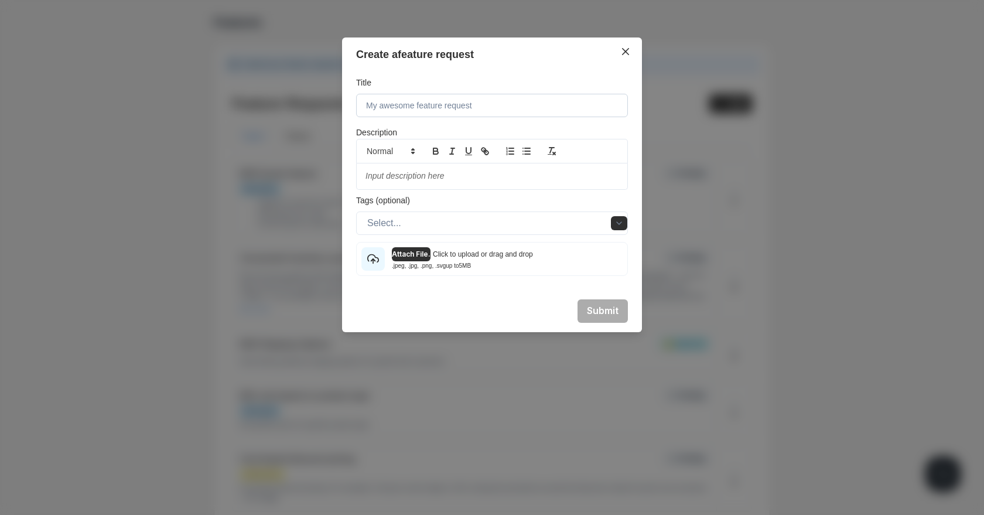
click at [463, 112] on input at bounding box center [492, 105] width 272 height 23
click at [473, 215] on div at bounding box center [483, 223] width 233 height 16
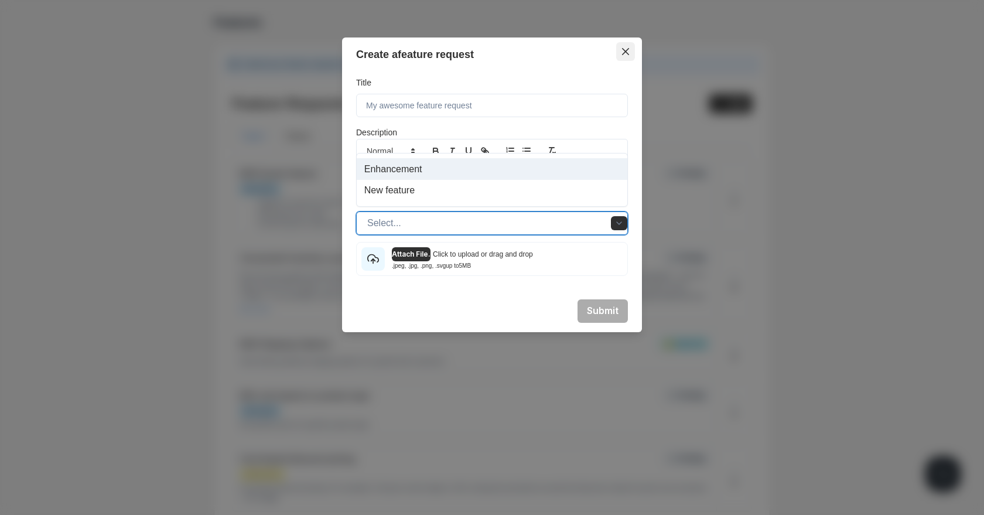
click at [624, 45] on button "Close" at bounding box center [625, 51] width 19 height 19
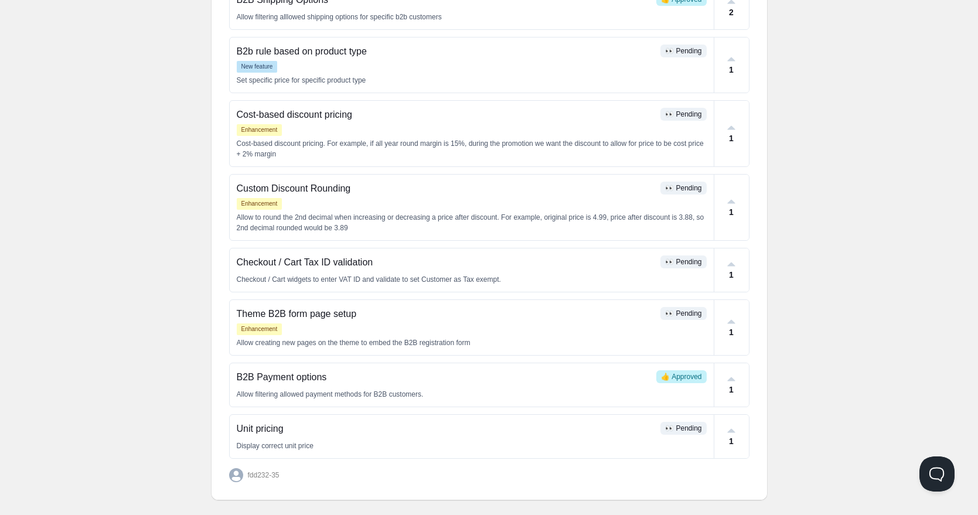
scroll to position [360, 0]
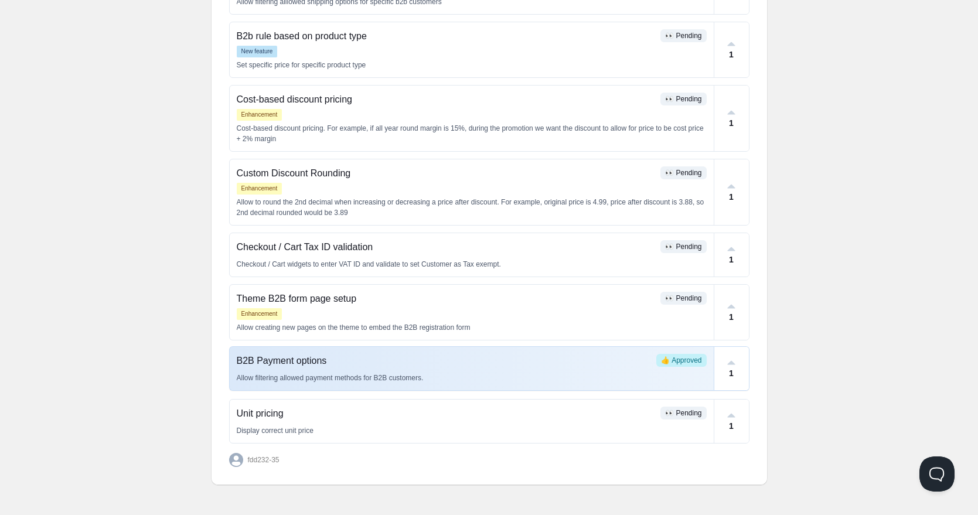
click at [579, 363] on p "B2B Payment options" at bounding box center [444, 361] width 415 height 14
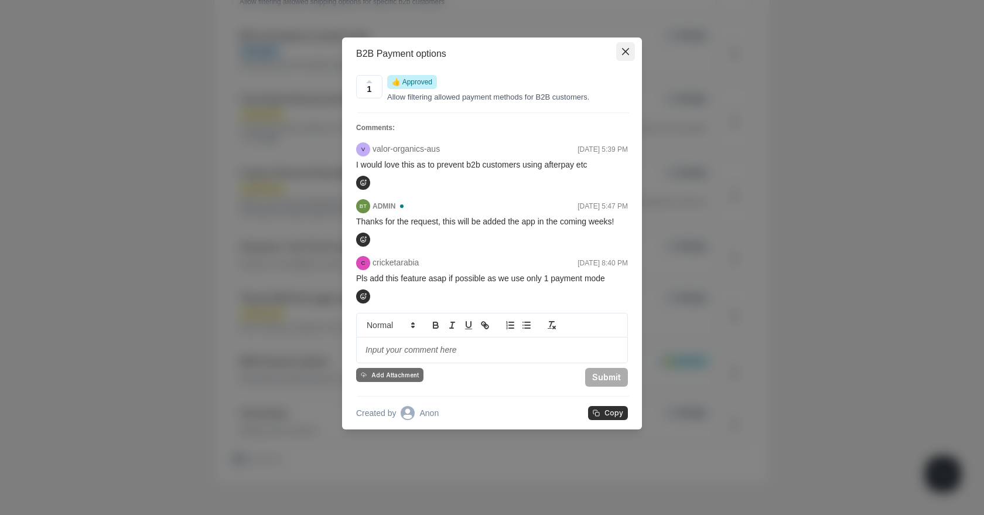
click at [623, 55] on button "Close" at bounding box center [625, 51] width 19 height 19
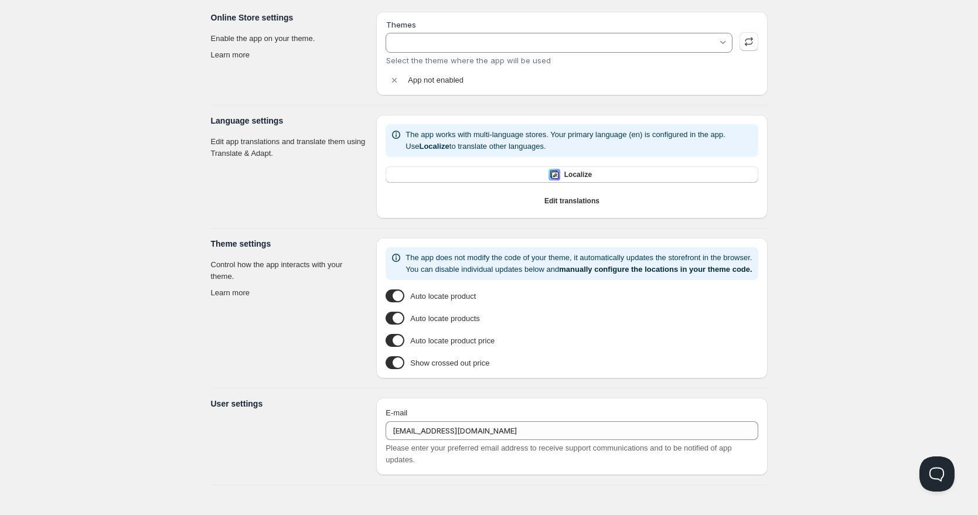
type input "Too Gentle 2.0"
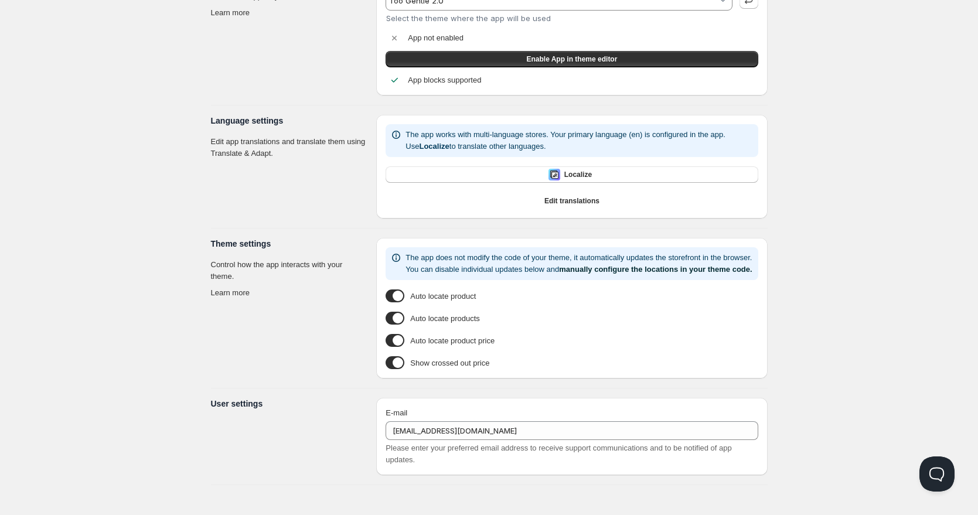
scroll to position [88, 0]
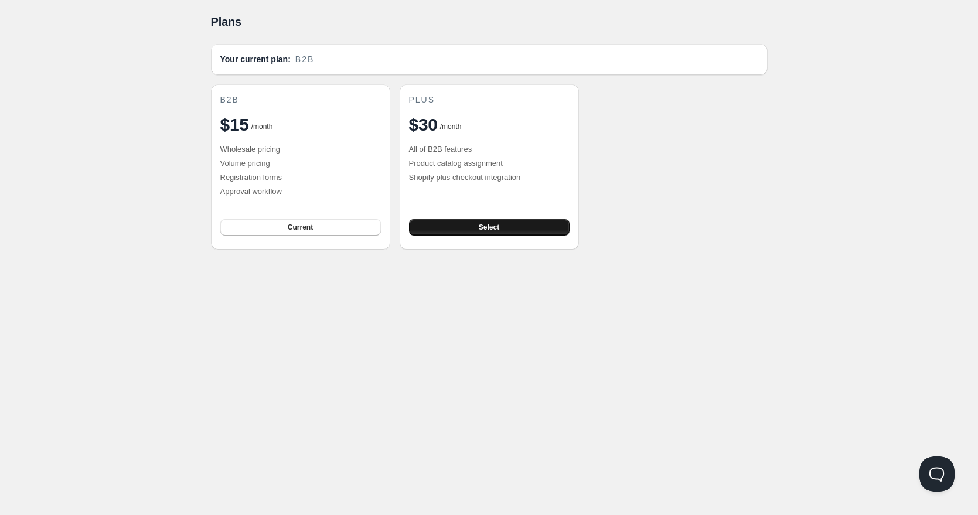
click at [460, 225] on button "Select" at bounding box center [489, 227] width 161 height 16
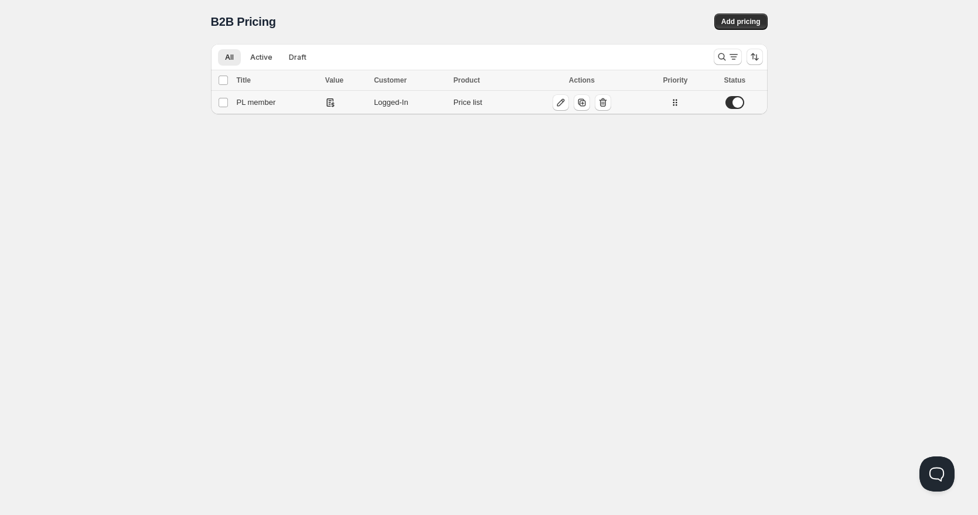
click at [329, 107] on icon at bounding box center [331, 103] width 12 height 12
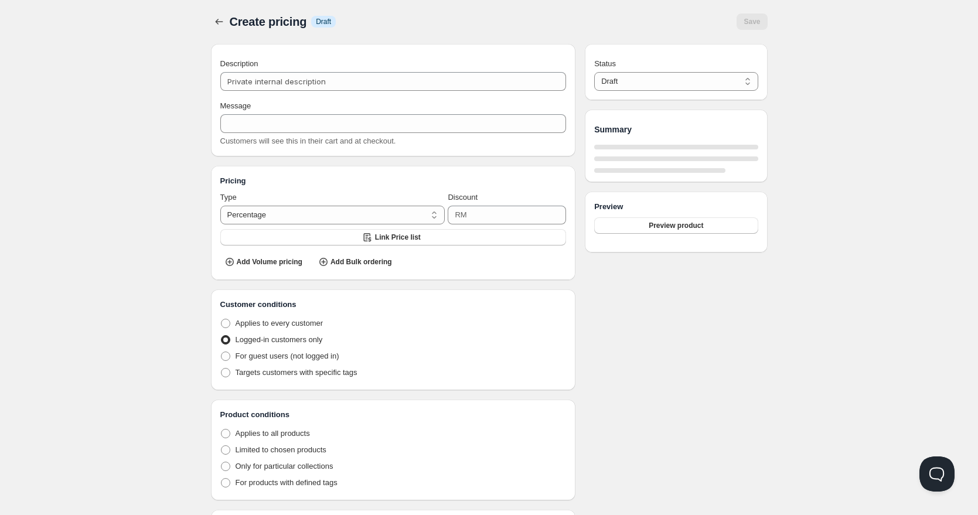
type input "PL member"
type input "PL_MEMBER"
radio input "true"
select select "1"
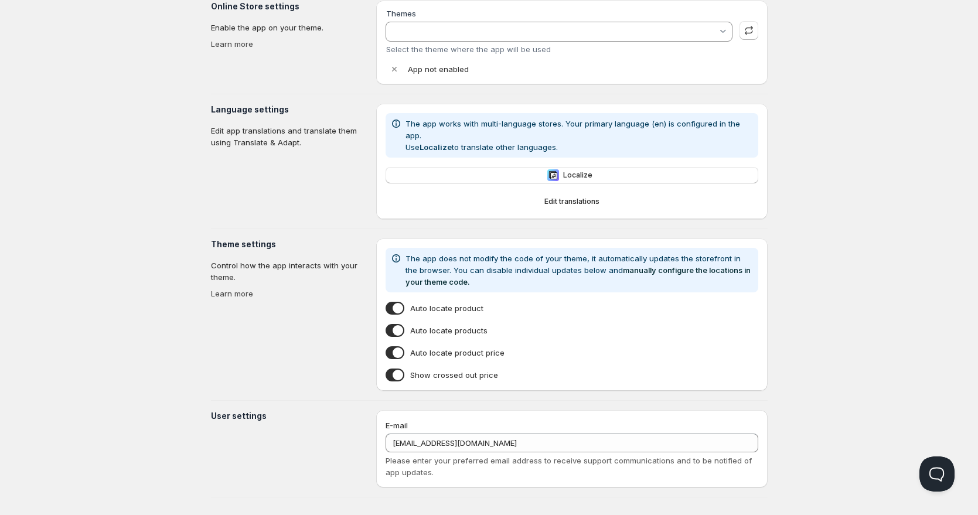
type input "Too Gentle 2.0"
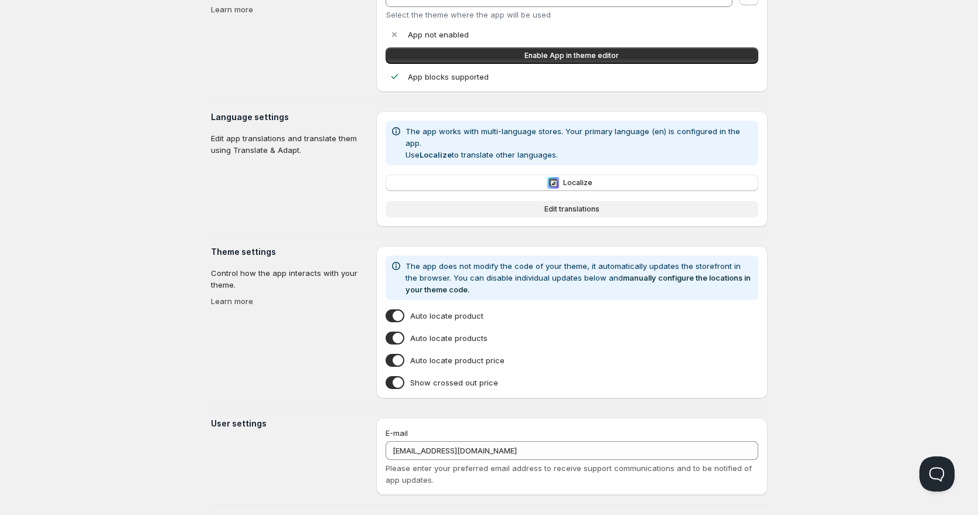
scroll to position [86, 0]
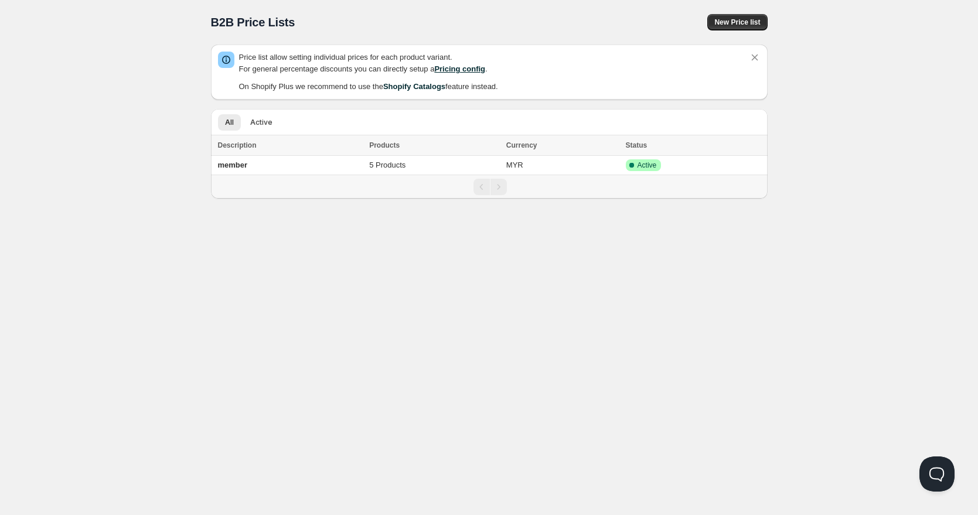
click at [467, 71] on link "Pricing config" at bounding box center [459, 68] width 51 height 9
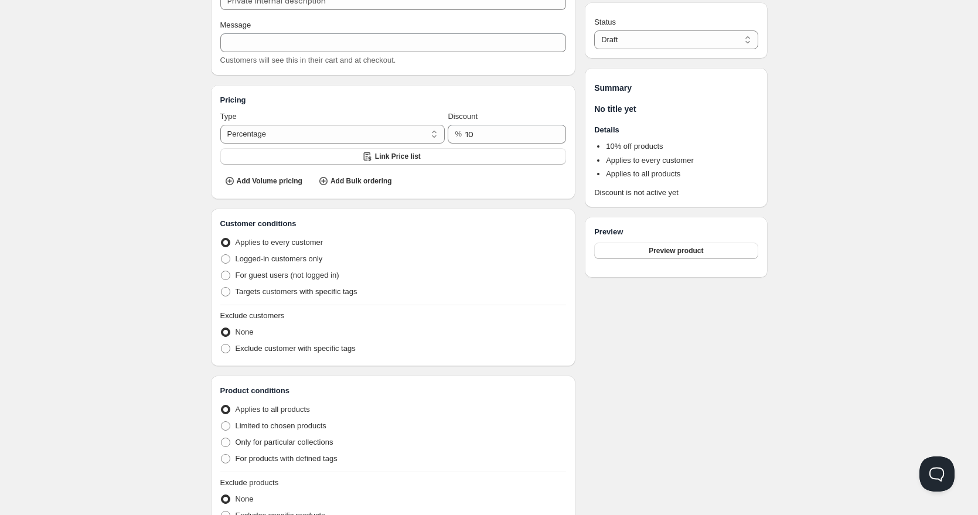
scroll to position [97, 0]
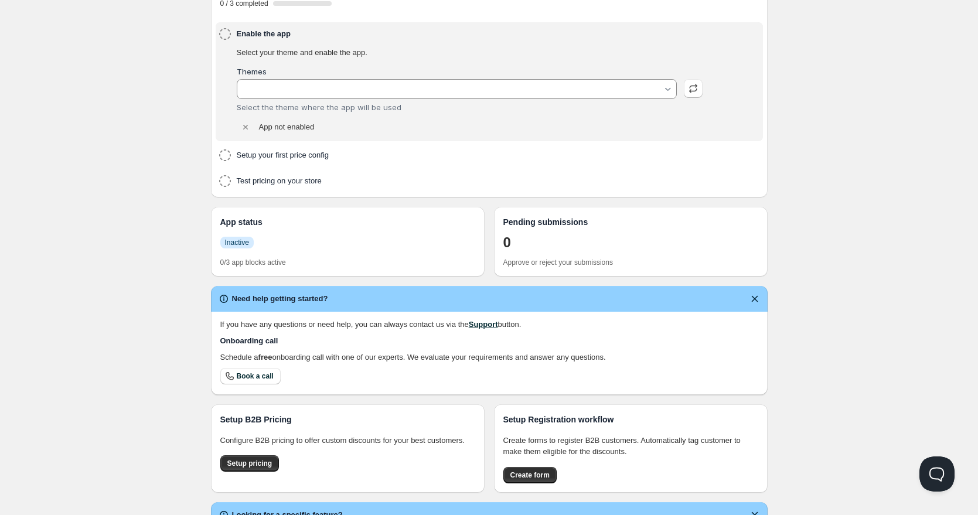
type input "Too Gentle 2.0"
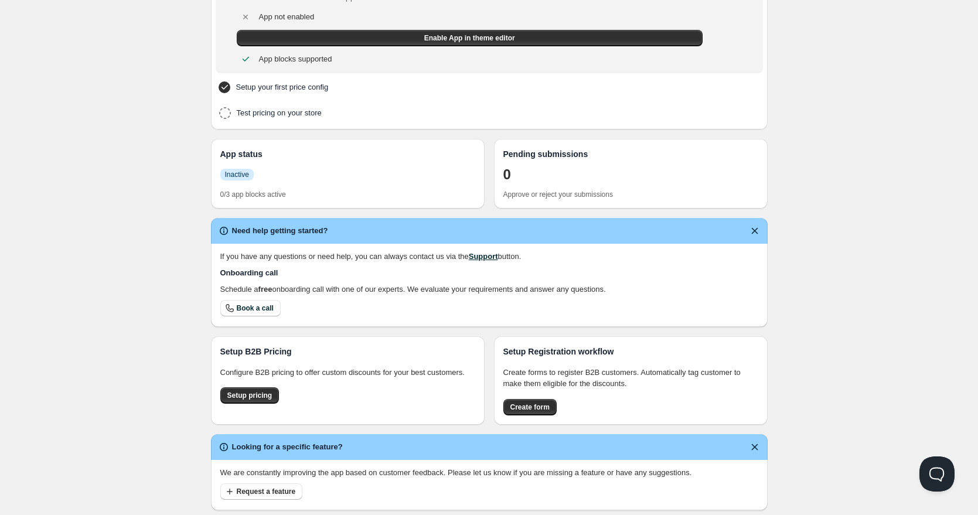
scroll to position [231, 0]
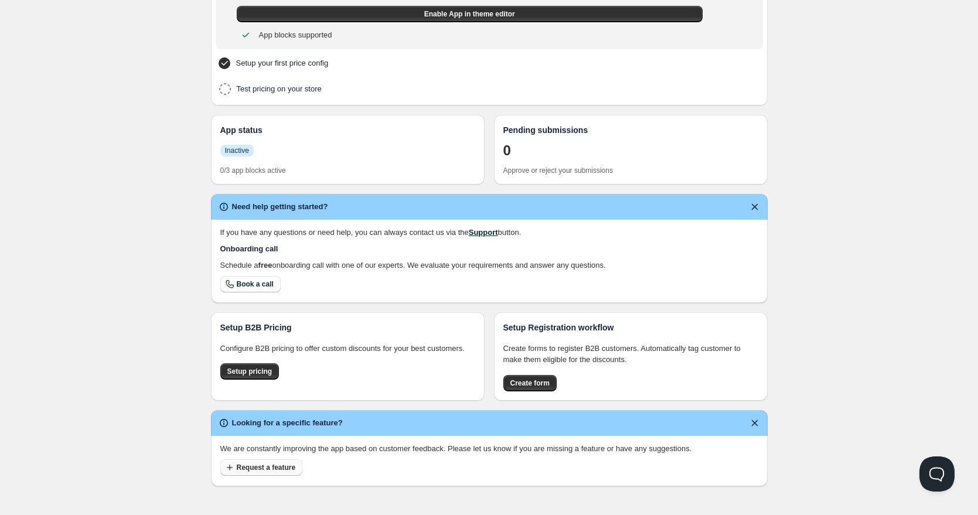
click at [285, 460] on button "Request a feature" at bounding box center [261, 467] width 83 height 16
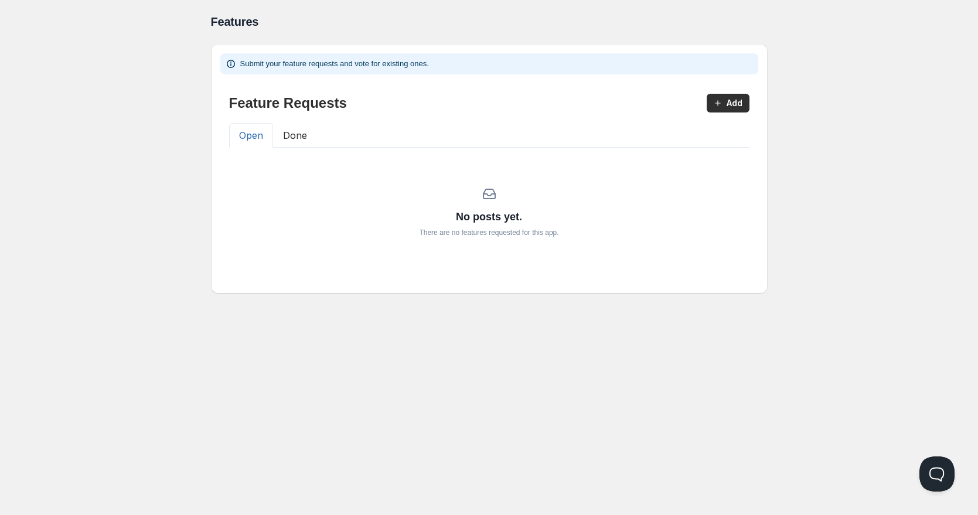
scroll to position [1, 0]
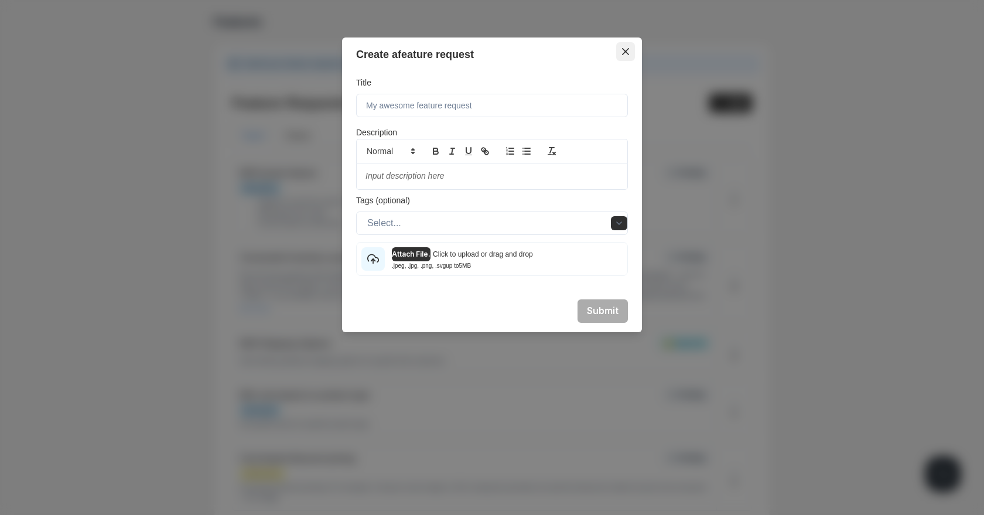
click at [620, 47] on button "Close" at bounding box center [625, 51] width 19 height 19
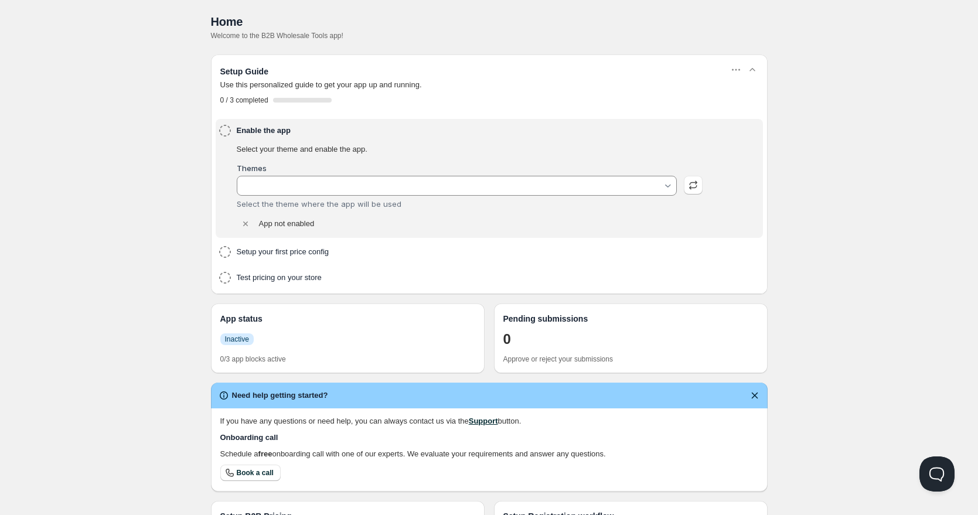
type input "Too Gentle 2.0"
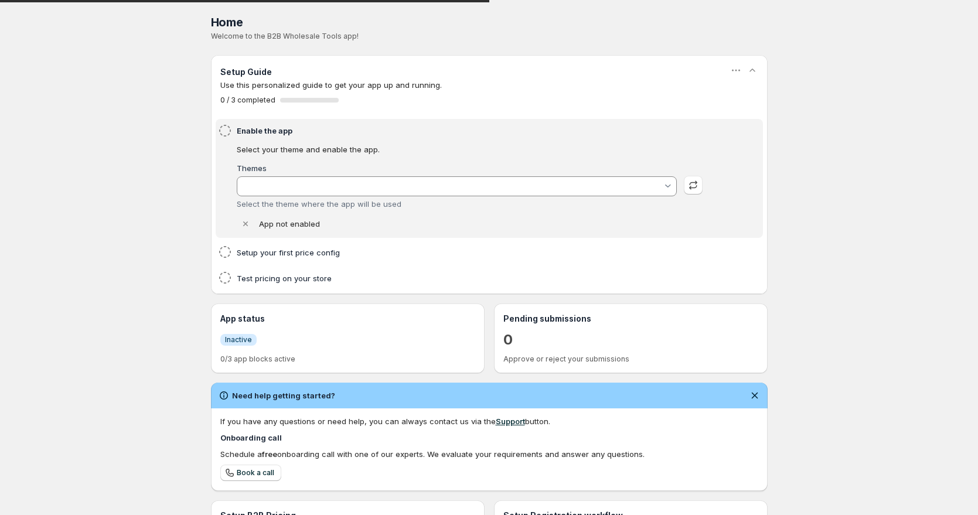
type input "Too Gentle 2.0"
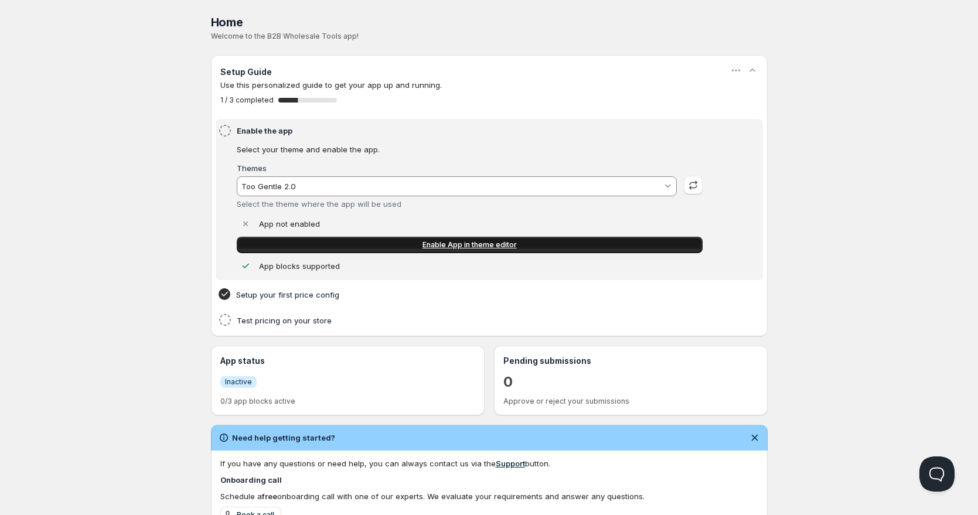
click at [332, 245] on link "Enable App in theme editor" at bounding box center [470, 245] width 466 height 16
click at [296, 329] on div "Test pricing on your store" at bounding box center [489, 319] width 542 height 19
